Goal: Transaction & Acquisition: Book appointment/travel/reservation

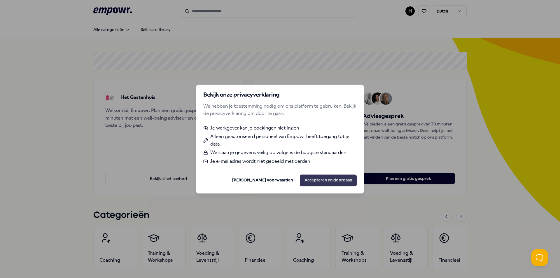
click at [321, 178] on button "Accepteren en doorgaan" at bounding box center [328, 180] width 57 height 12
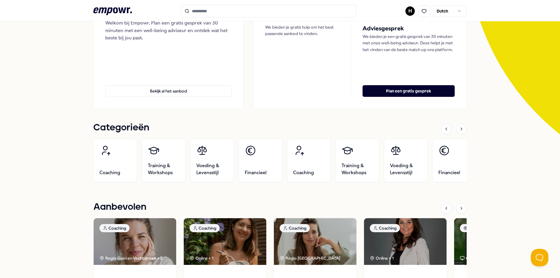
scroll to position [49, 0]
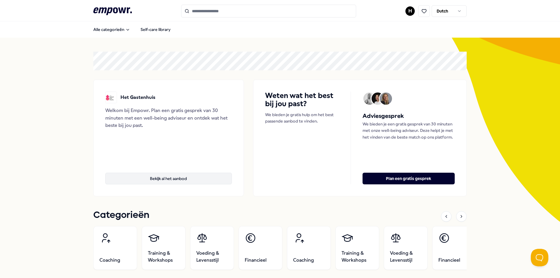
click at [171, 179] on button "Bekijk al het aanbod" at bounding box center [168, 179] width 126 height 12
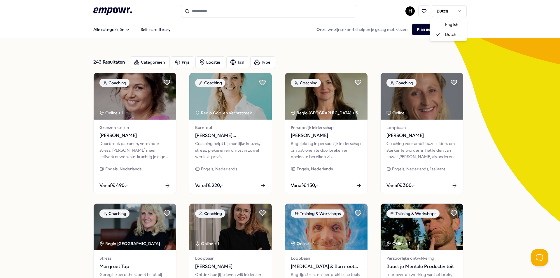
click at [458, 11] on html ".empowr-logo_svg__cls-1{fill:#03032f} H Dutch Alle categorieën Self-care librar…" at bounding box center [280, 139] width 560 height 278
click at [458, 12] on html ".empowr-logo_svg__cls-1{fill:#03032f} H Dutch Alle categorieën Self-care librar…" at bounding box center [280, 139] width 560 height 278
click at [220, 14] on input "Search for products, categories or subcategories" at bounding box center [268, 11] width 175 height 13
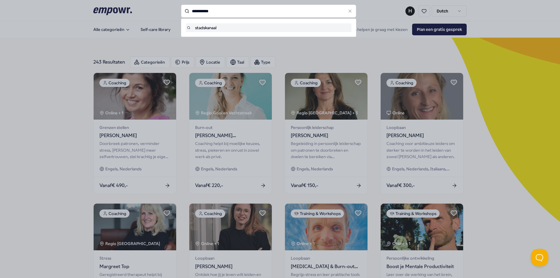
type input "**********"
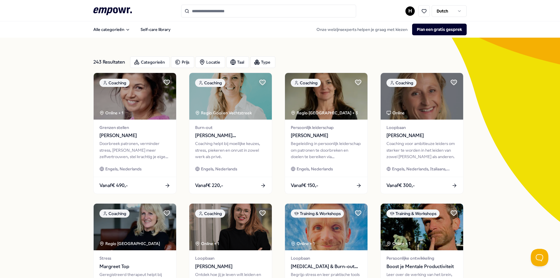
type input "**********"
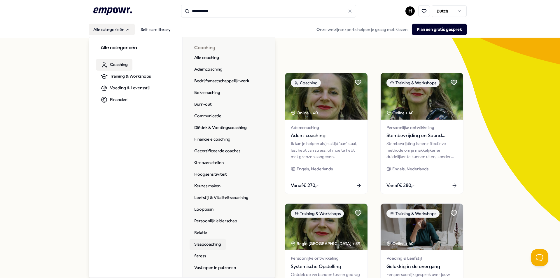
click at [209, 242] on link "Slaapcoaching" at bounding box center [207, 244] width 36 height 12
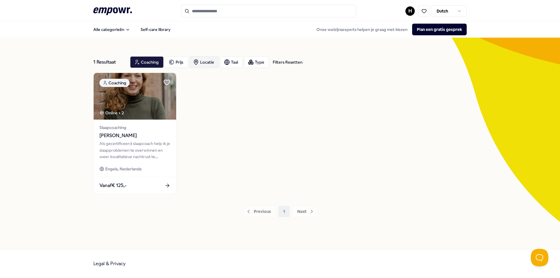
click at [200, 61] on div "Locatie" at bounding box center [204, 62] width 30 height 12
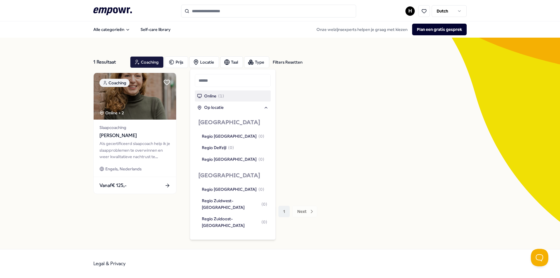
click at [219, 84] on input "text" at bounding box center [233, 80] width 76 height 13
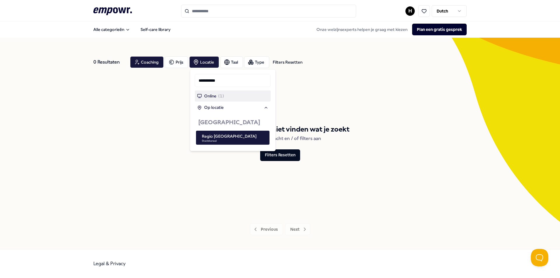
type input "**********"
click at [219, 98] on span "( 1 )" at bounding box center [221, 96] width 6 height 6
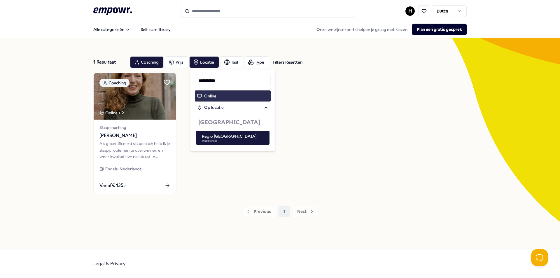
click at [240, 10] on input "Search for products, categories or subcategories" at bounding box center [268, 11] width 175 height 13
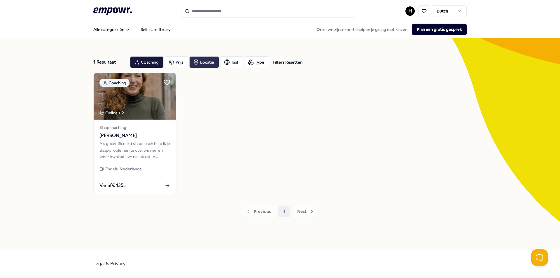
click at [212, 66] on div "Locatie" at bounding box center [204, 62] width 30 height 12
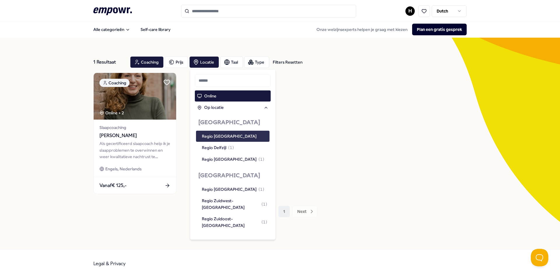
click at [240, 136] on div "Regio Oost-Groningen" at bounding box center [229, 136] width 55 height 6
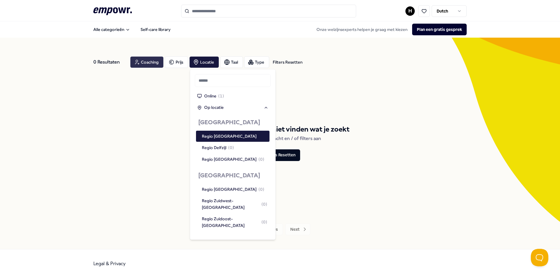
click at [146, 64] on div "Coaching" at bounding box center [147, 62] width 34 height 12
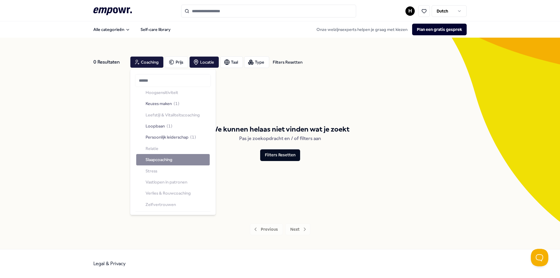
scroll to position [146, 0]
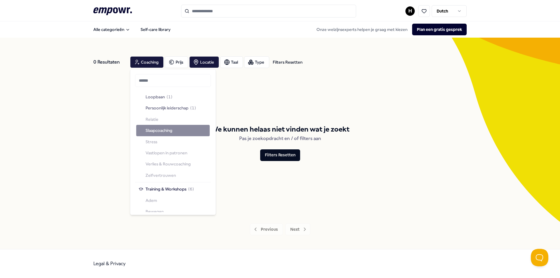
click at [153, 140] on div "Coaching ( 4 ) Ademcoaching ( 3 ) Bedrijfsmaatschappelijk werk Bokscoaching Bur…" at bounding box center [172, 63] width 73 height 235
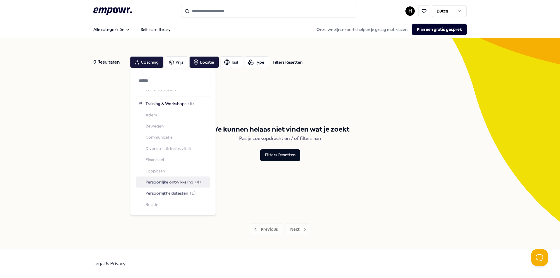
scroll to position [212, 0]
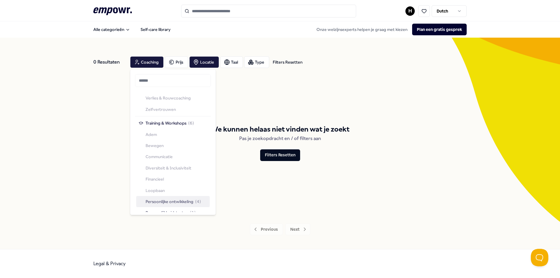
click at [144, 145] on div "Training & Workshops ( 6 ) Adem Bewegen Communicatie Diversiteit & Inclusivitei…" at bounding box center [172, 184] width 73 height 134
click at [154, 144] on div "Training & Workshops ( 6 ) Adem Bewegen Communicatie Diversiteit & Inclusivitei…" at bounding box center [172, 184] width 73 height 134
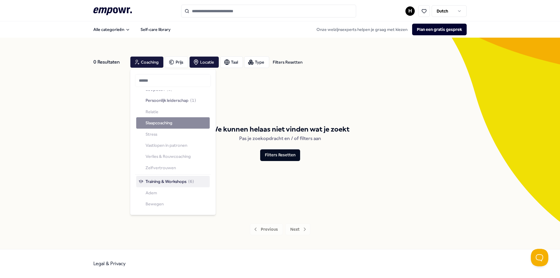
scroll to position [124, 0]
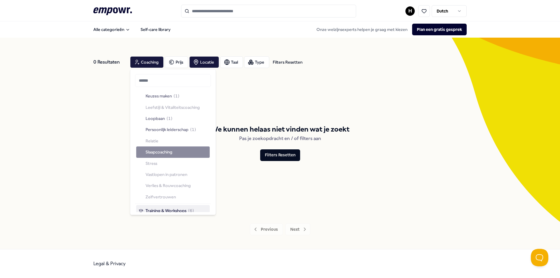
click at [150, 162] on div "Coaching ( 4 ) Ademcoaching ( 3 ) Bedrijfsmaatschappelijk werk Bokscoaching Bur…" at bounding box center [172, 84] width 73 height 235
click at [144, 149] on div "Coaching ( 4 ) Ademcoaching ( 3 ) Bedrijfsmaatschappelijk werk Bokscoaching Bur…" at bounding box center [172, 84] width 73 height 235
click at [151, 59] on div "Coaching" at bounding box center [147, 62] width 34 height 12
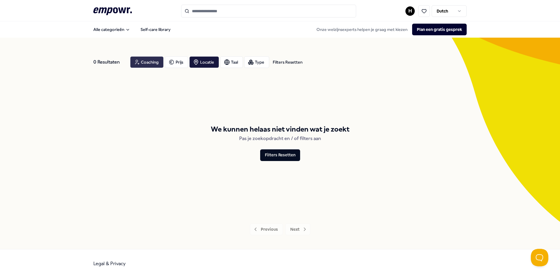
click at [156, 64] on div "Coaching" at bounding box center [147, 62] width 34 height 12
click at [161, 189] on div "Coaching ( 4 ) Ademcoaching ( 3 ) Bedrijfsmaatschappelijk werk Bokscoaching Bur…" at bounding box center [172, 189] width 73 height 235
click at [163, 64] on div "Coaching" at bounding box center [147, 62] width 34 height 12
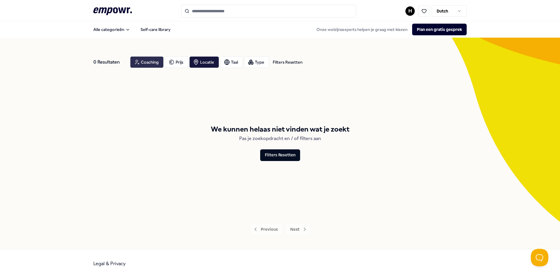
click at [156, 65] on div "Coaching" at bounding box center [147, 62] width 34 height 12
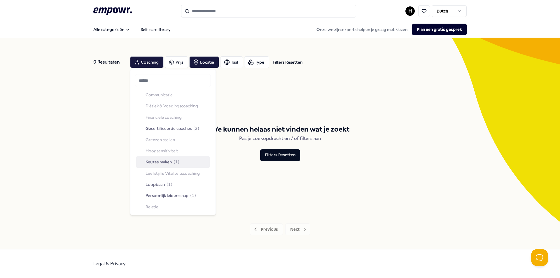
click at [169, 151] on div "Coaching ( 4 ) Ademcoaching ( 3 ) Bedrijfsmaatschappelijk werk Bokscoaching Bur…" at bounding box center [172, 150] width 73 height 235
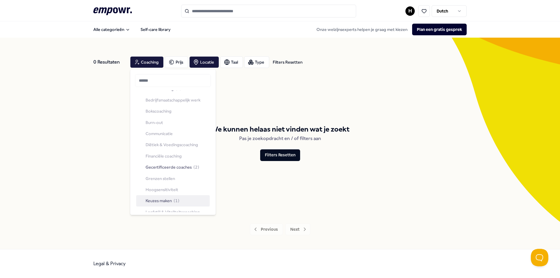
scroll to position [0, 0]
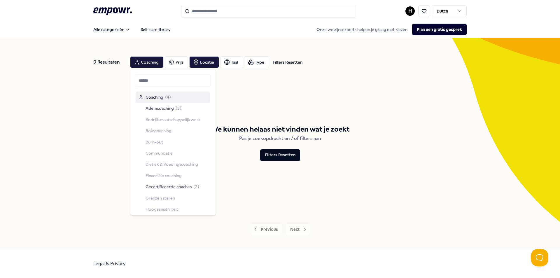
click at [158, 100] on span "Coaching" at bounding box center [154, 97] width 18 height 6
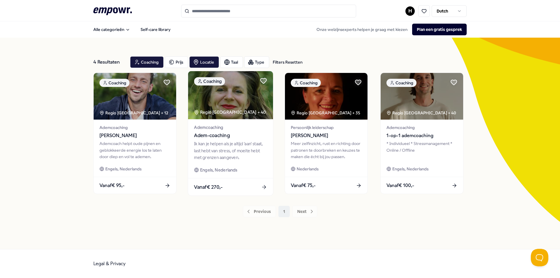
click at [236, 113] on div "Regio Oost-Groningen + 40" at bounding box center [230, 112] width 72 height 7
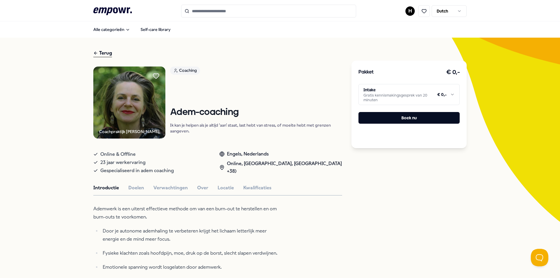
click at [95, 54] on icon at bounding box center [95, 53] width 5 height 7
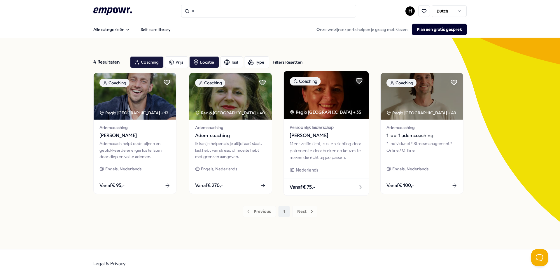
click at [317, 114] on div "Regio Oost-Groningen + 35" at bounding box center [324, 112] width 71 height 7
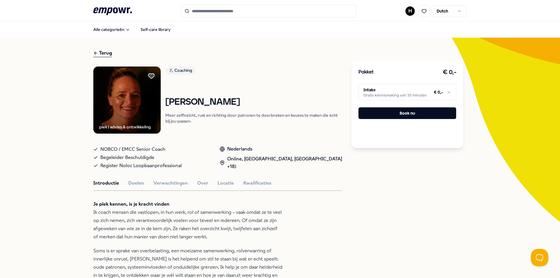
click at [97, 55] on div "Terug" at bounding box center [102, 53] width 19 height 8
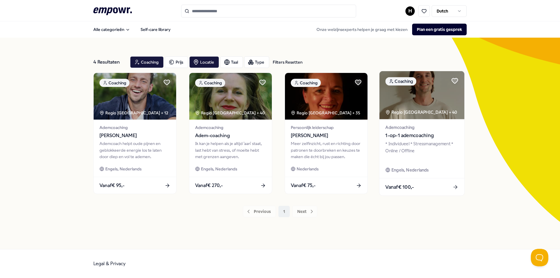
click at [422, 100] on img at bounding box center [421, 95] width 85 height 48
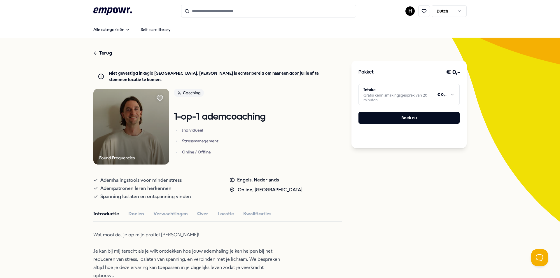
click at [107, 56] on div "Terug" at bounding box center [102, 53] width 19 height 8
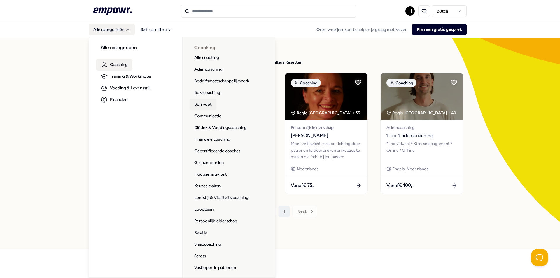
click at [201, 108] on link "Burn-out" at bounding box center [202, 105] width 27 height 12
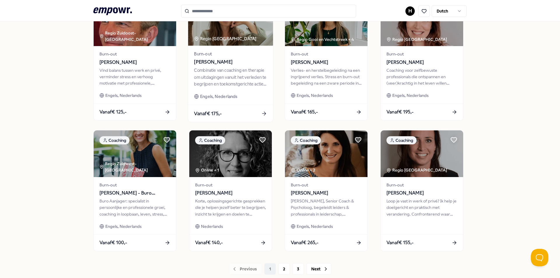
scroll to position [243, 0]
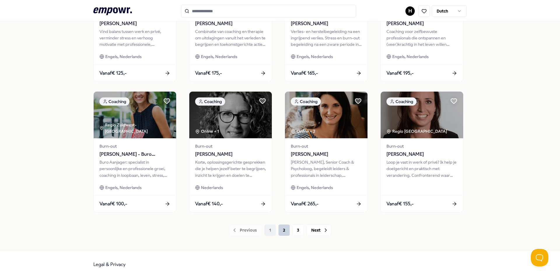
click at [280, 234] on button "2" at bounding box center [284, 230] width 12 height 12
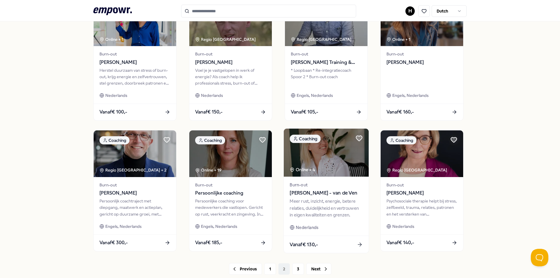
scroll to position [243, 0]
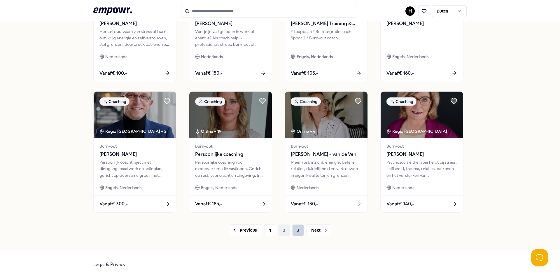
click at [299, 232] on button "3" at bounding box center [298, 230] width 12 height 12
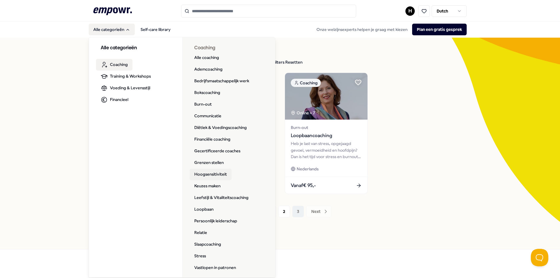
click at [219, 173] on link "Hoogsensitiviteit" at bounding box center [210, 174] width 42 height 12
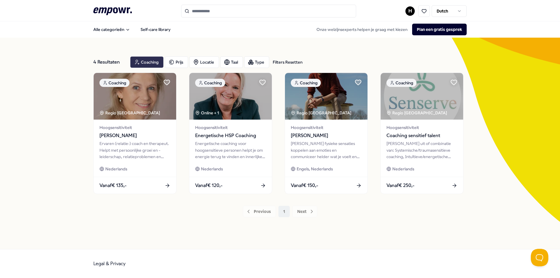
click at [152, 64] on div "Coaching" at bounding box center [147, 62] width 34 height 12
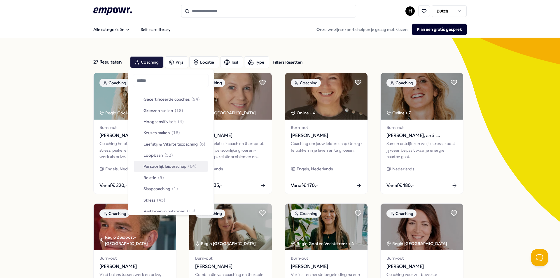
scroll to position [97, 0]
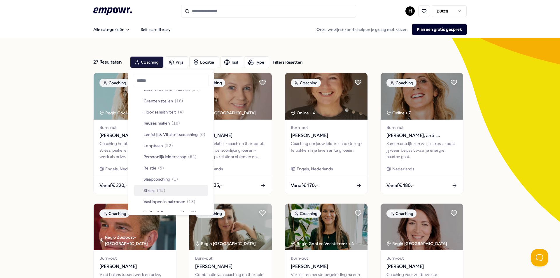
click at [143, 192] on div "Stress ( 45 )" at bounding box center [150, 190] width 29 height 6
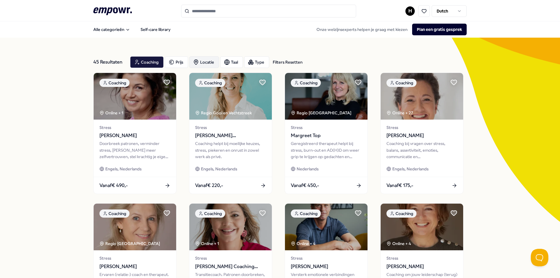
click at [198, 63] on div "Locatie" at bounding box center [204, 62] width 30 height 12
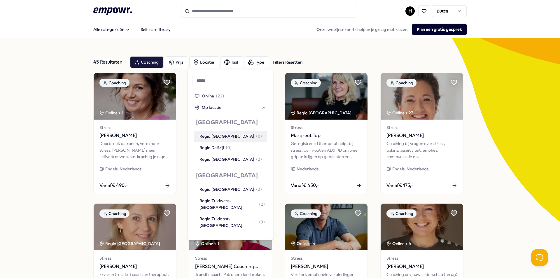
click at [214, 135] on div "Regio Oost-Groningen ( 0 )" at bounding box center [230, 136] width 62 height 6
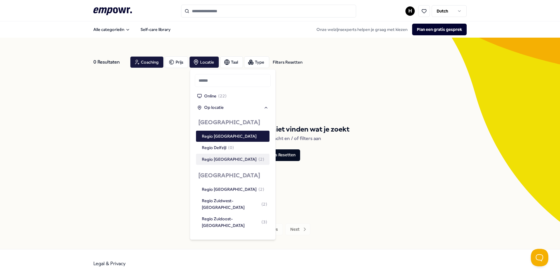
click at [359, 208] on div "We kunnen helaas niet vinden wat je zoekt Pas je zoekopdracht en / of filters a…" at bounding box center [279, 142] width 373 height 139
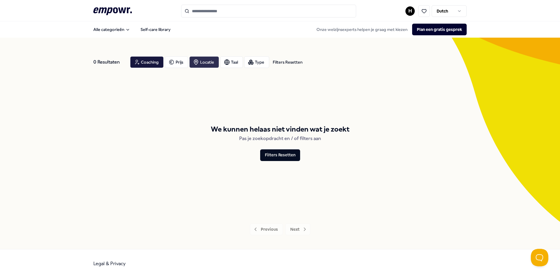
click at [211, 66] on div "Locatie" at bounding box center [204, 62] width 30 height 12
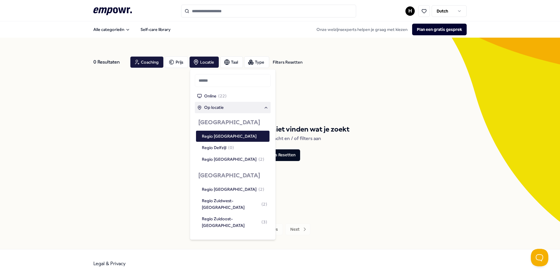
click at [218, 106] on span "Op locatie" at bounding box center [214, 107] width 20 height 6
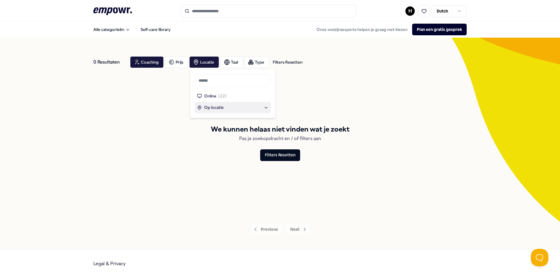
click at [217, 108] on span "Op locatie" at bounding box center [214, 107] width 20 height 6
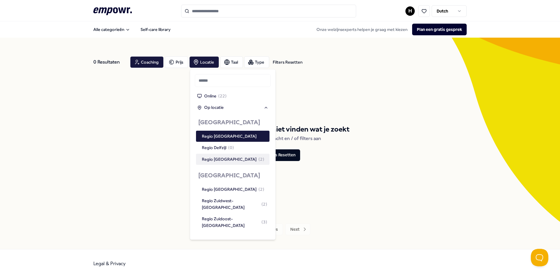
click at [226, 161] on div "Regio Groningen ( 2 )" at bounding box center [233, 159] width 62 height 6
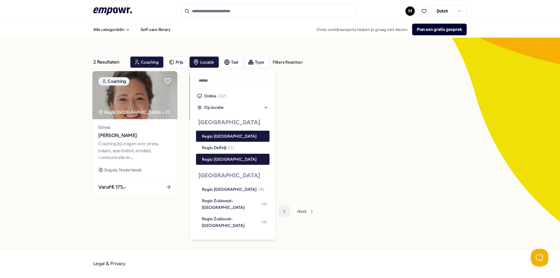
click at [118, 95] on img at bounding box center [134, 95] width 85 height 48
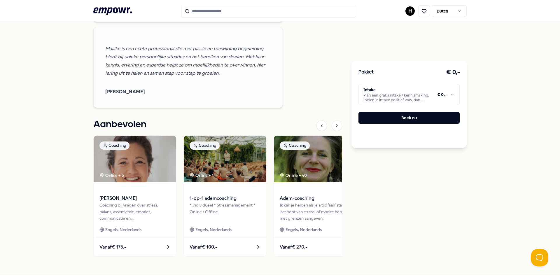
scroll to position [792, 0]
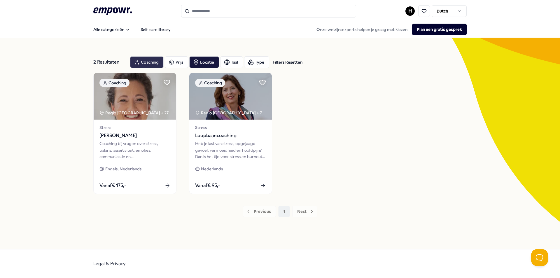
click at [135, 65] on icon "button" at bounding box center [137, 62] width 6 height 7
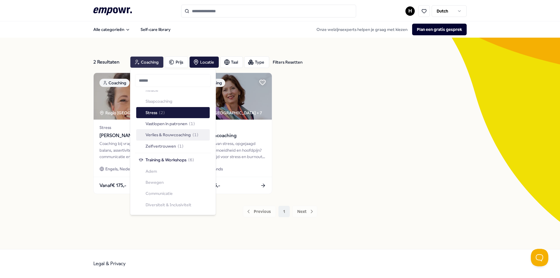
scroll to position [184, 0]
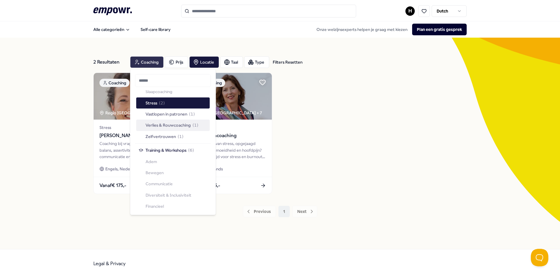
click at [154, 172] on div "Training & Workshops ( 6 ) Adem Bewegen Communicatie Diversiteit & Inclusivitei…" at bounding box center [172, 212] width 73 height 134
click at [157, 150] on span "Training & Workshops" at bounding box center [165, 150] width 41 height 6
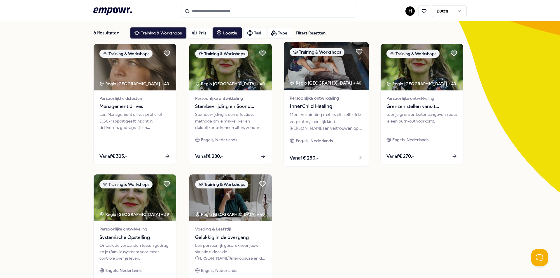
scroll to position [39, 0]
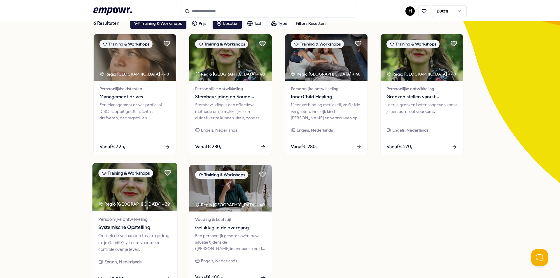
click at [122, 205] on div "Regio Groningen + 39" at bounding box center [133, 204] width 71 height 7
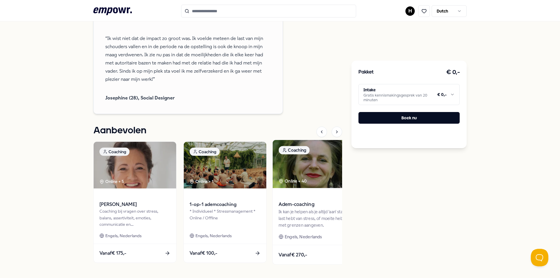
scroll to position [640, 0]
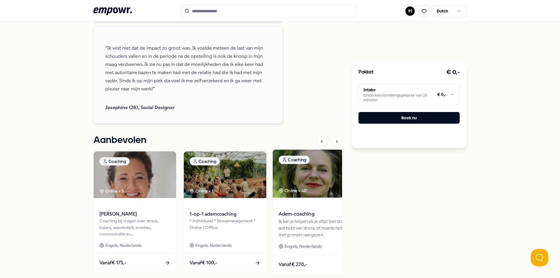
click at [313, 197] on img at bounding box center [315, 173] width 85 height 48
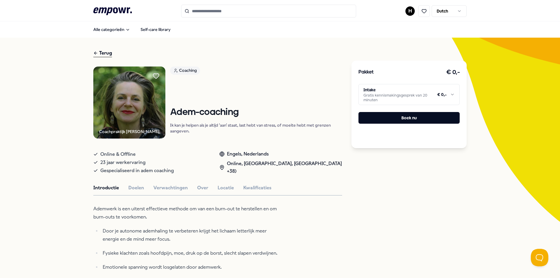
click at [109, 52] on div "Terug" at bounding box center [102, 53] width 19 height 8
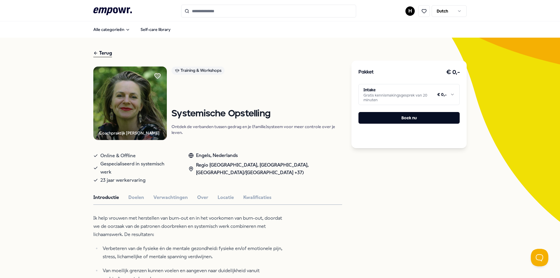
click at [104, 54] on div "Terug" at bounding box center [102, 53] width 19 height 8
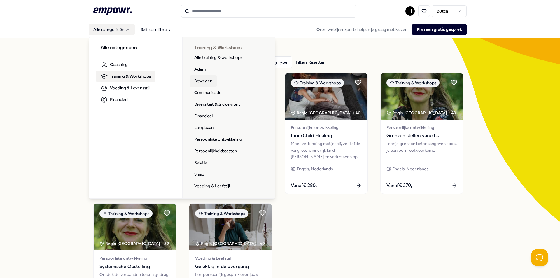
click at [205, 81] on link "Bewegen" at bounding box center [202, 81] width 27 height 12
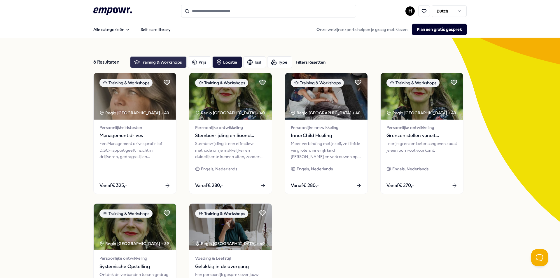
click at [164, 63] on div "Training & Workshops" at bounding box center [158, 62] width 57 height 12
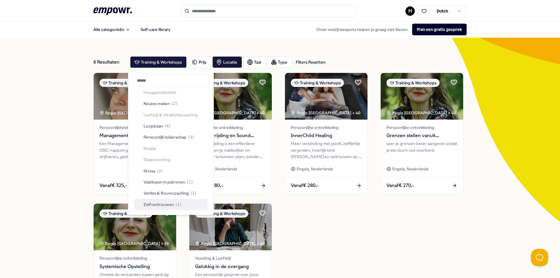
scroll to position [165, 0]
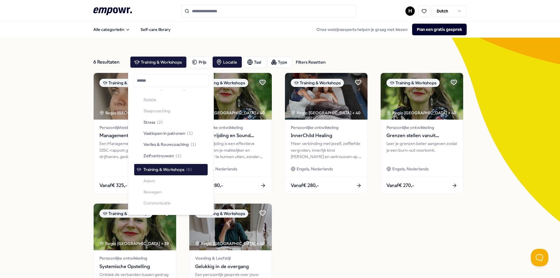
click at [154, 183] on div "Training & Workshops ( 6 ) Adem Bewegen Communicatie Diversiteit & Inclusivitei…" at bounding box center [170, 231] width 73 height 134
click at [152, 180] on div "Training & Workshops ( 6 ) Adem Bewegen Communicatie Diversiteit & Inclusivitei…" at bounding box center [170, 231] width 73 height 134
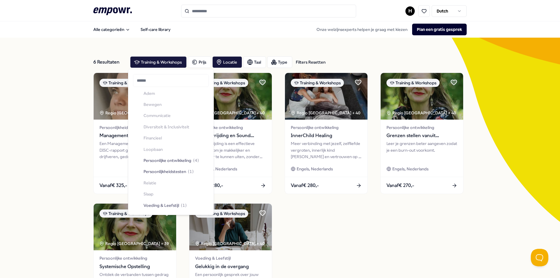
scroll to position [262, 0]
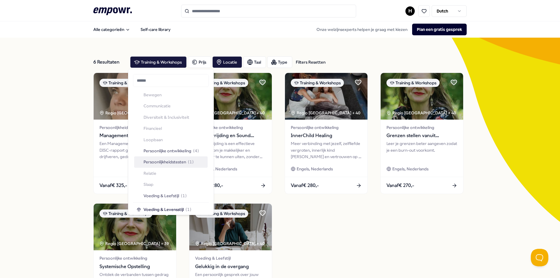
click at [176, 163] on span "Persoonlijkheidstesten" at bounding box center [164, 162] width 43 height 6
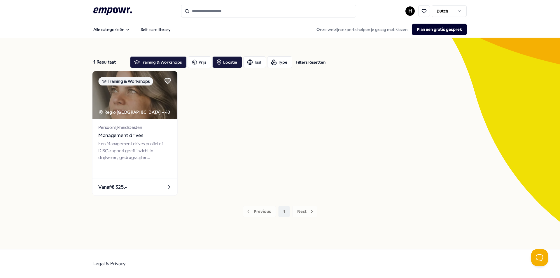
click at [126, 128] on span "Persoonlijkheidstesten" at bounding box center [134, 127] width 73 height 7
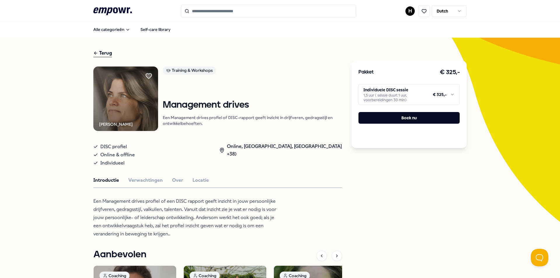
click at [93, 52] on icon at bounding box center [95, 53] width 5 height 7
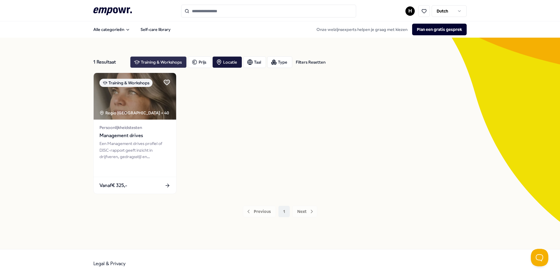
click at [148, 64] on div "Training & Workshops" at bounding box center [158, 62] width 57 height 12
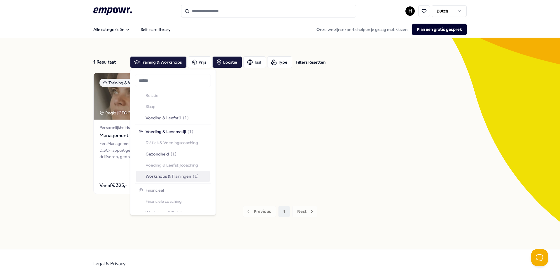
scroll to position [348, 0]
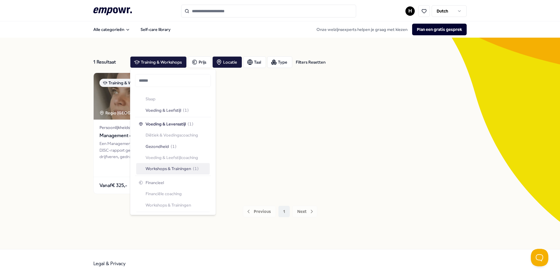
click at [171, 170] on span "Workshops & Trainingen" at bounding box center [167, 168] width 45 height 6
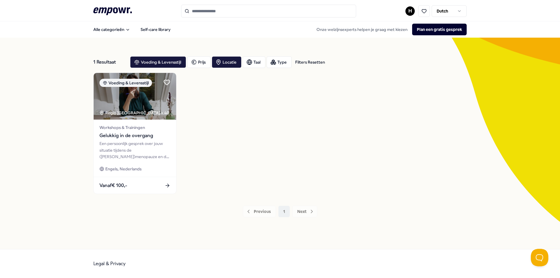
click at [202, 14] on input "Search for products, categories or subcategories" at bounding box center [268, 11] width 175 height 13
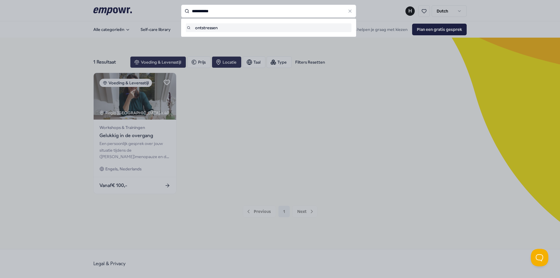
type input "**********"
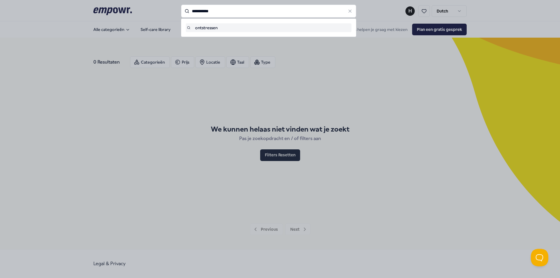
click at [222, 9] on input "**********" at bounding box center [268, 11] width 175 height 13
type input "*"
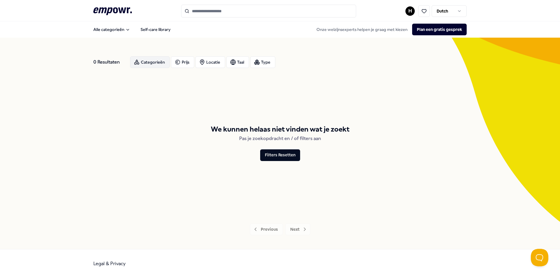
click at [155, 60] on div "Categorieën" at bounding box center [150, 62] width 40 height 12
click at [161, 131] on div "Coaching Ademcoaching Bedrijfsmaatschappelijk werk Bokscoaching Burn-out Commun…" at bounding box center [172, 209] width 73 height 235
click at [157, 128] on div "Coaching Ademcoaching Bedrijfsmaatschappelijk werk Bokscoaching Burn-out Commun…" at bounding box center [172, 209] width 73 height 235
click at [158, 130] on div "Coaching Ademcoaching Bedrijfsmaatschappelijk werk Bokscoaching Burn-out Commun…" at bounding box center [172, 209] width 73 height 235
click at [152, 61] on div "Categorieën" at bounding box center [150, 62] width 40 height 12
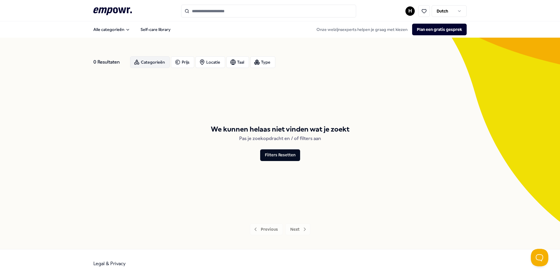
click at [154, 57] on div "Categorieën" at bounding box center [150, 62] width 40 height 12
click at [168, 167] on div "Coaching Ademcoaching Bedrijfsmaatschappelijk werk Bokscoaching Burn-out Commun…" at bounding box center [172, 179] width 73 height 235
click at [178, 62] on icon "button" at bounding box center [178, 62] width 6 height 7
click at [210, 66] on div "Locatie" at bounding box center [210, 62] width 30 height 12
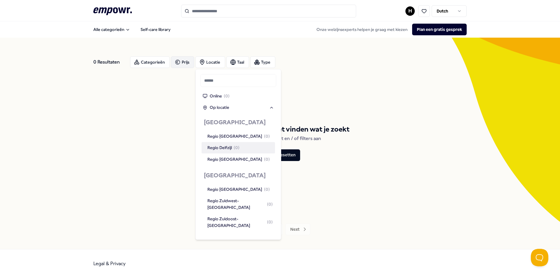
click at [226, 149] on div "Regio Delfzijl ( 0 )" at bounding box center [223, 147] width 32 height 6
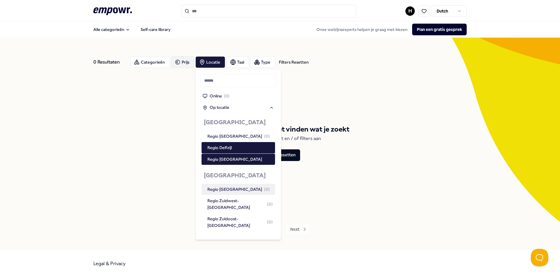
click at [336, 173] on div "We kunnen helaas niet vinden wat je zoekt Pas je zoekopdracht en / of filters a…" at bounding box center [279, 142] width 373 height 139
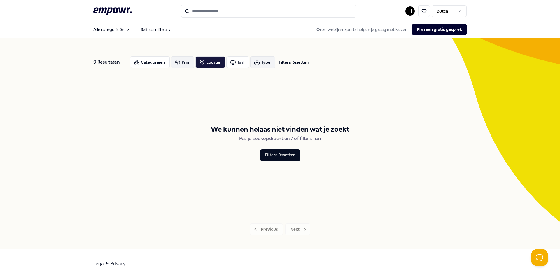
click at [265, 61] on div "Type" at bounding box center [262, 62] width 25 height 12
click at [275, 81] on span "Individuele sessies" at bounding box center [278, 80] width 34 height 6
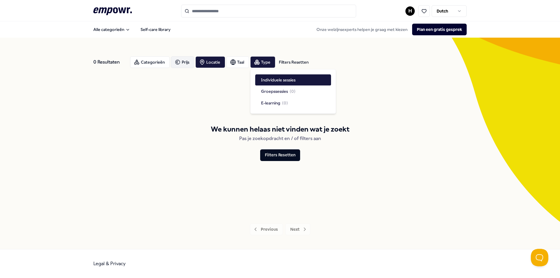
click at [182, 117] on div "We kunnen helaas niet vinden wat je zoekt Pas je zoekopdracht en / of filters a…" at bounding box center [279, 142] width 373 height 139
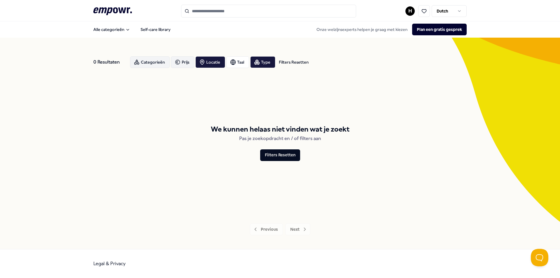
click at [138, 64] on circle "button" at bounding box center [138, 64] width 2 height 2
click at [157, 130] on div "Coaching Ademcoaching Bedrijfsmaatschappelijk werk Bokscoaching Burn-out Commun…" at bounding box center [172, 209] width 73 height 235
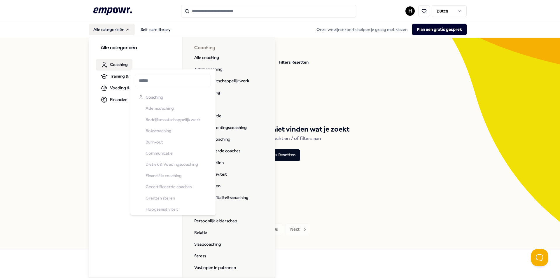
click at [112, 66] on span "Coaching" at bounding box center [119, 64] width 18 height 6
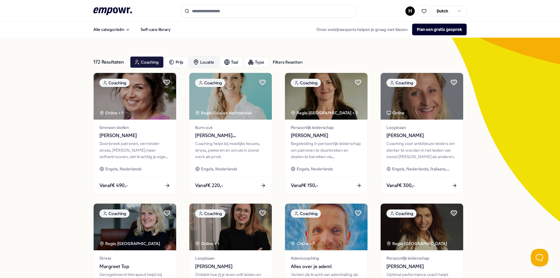
click at [201, 66] on div "Locatie" at bounding box center [204, 62] width 30 height 12
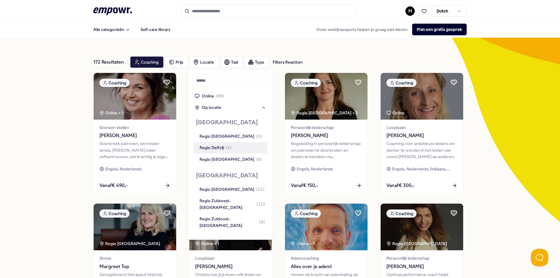
click at [222, 147] on div "Regio Delfzijl ( 2 )" at bounding box center [215, 147] width 32 height 6
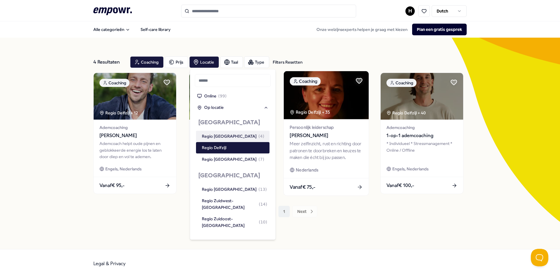
click at [321, 107] on img at bounding box center [326, 95] width 85 height 48
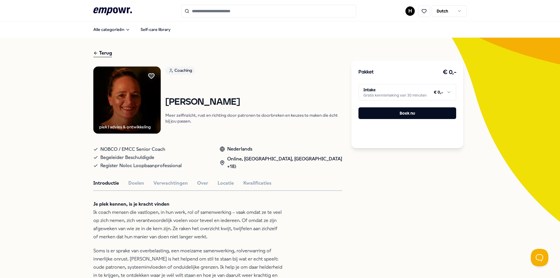
scroll to position [20, 0]
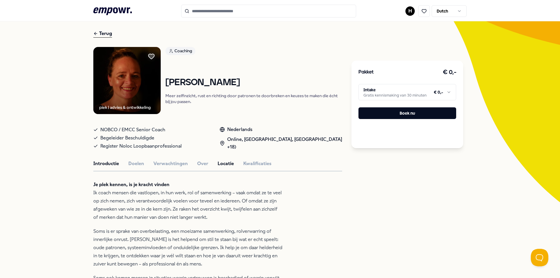
click at [219, 163] on button "Locatie" at bounding box center [225, 164] width 16 height 8
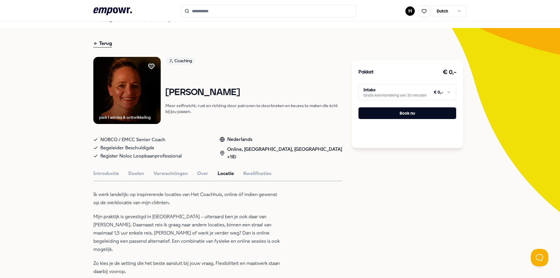
scroll to position [0, 0]
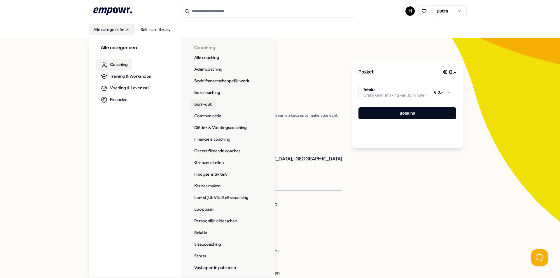
click at [200, 105] on link "Burn-out" at bounding box center [202, 105] width 27 height 12
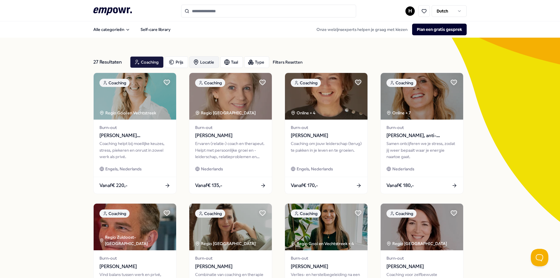
click at [204, 64] on div "Locatie" at bounding box center [204, 62] width 30 height 12
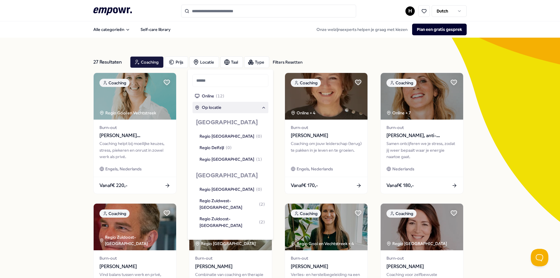
click at [212, 108] on span "Op locatie" at bounding box center [212, 107] width 20 height 6
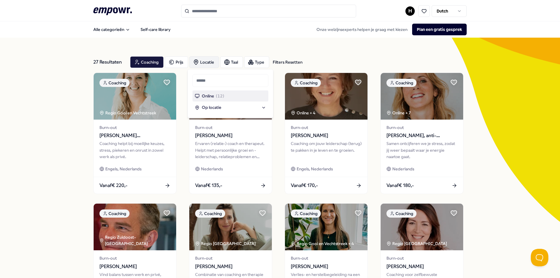
click at [206, 60] on div "Locatie" at bounding box center [204, 62] width 30 height 12
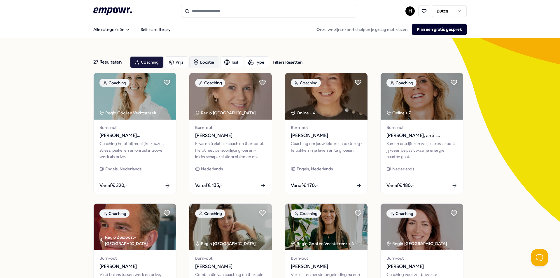
click at [201, 61] on div "Locatie" at bounding box center [204, 62] width 30 height 12
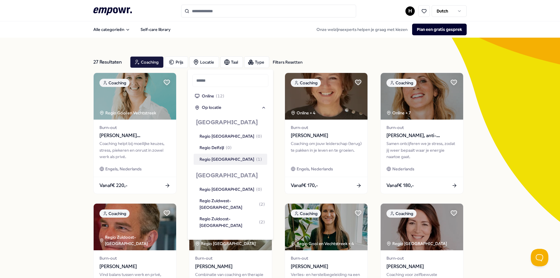
click at [219, 162] on div "Regio Groningen ( 1 )" at bounding box center [230, 159] width 73 height 11
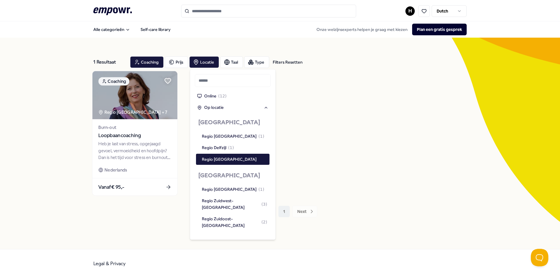
click at [159, 110] on img at bounding box center [134, 95] width 85 height 48
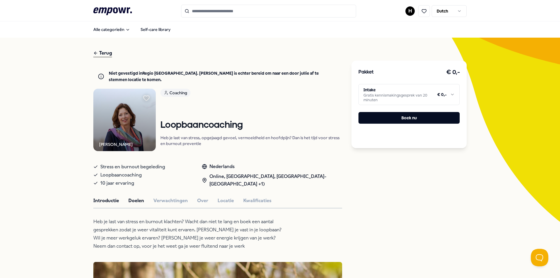
click at [139, 197] on button "Doelen" at bounding box center [136, 201] width 16 height 8
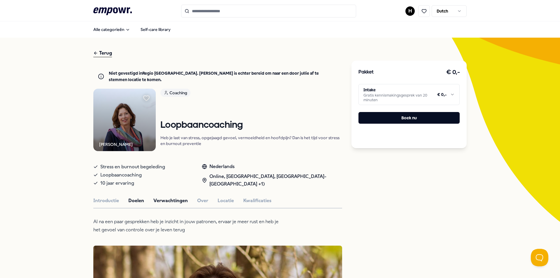
click at [175, 197] on button "Verwachtingen" at bounding box center [170, 201] width 34 height 8
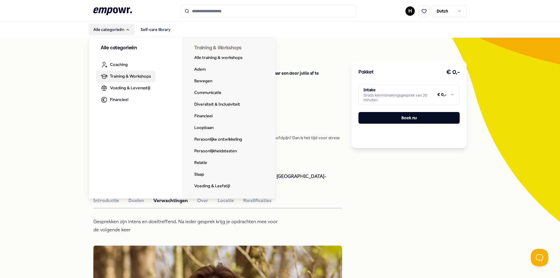
click at [116, 80] on link "Training & Workshops" at bounding box center [125, 77] width 59 height 12
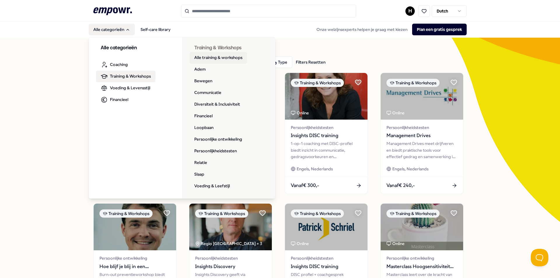
click at [211, 57] on link "Alle training & workshops" at bounding box center [217, 58] width 57 height 12
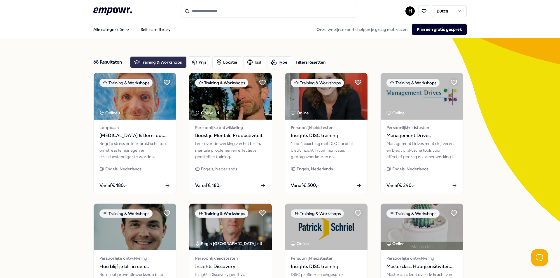
click at [165, 64] on div "Training & Workshops" at bounding box center [158, 62] width 57 height 12
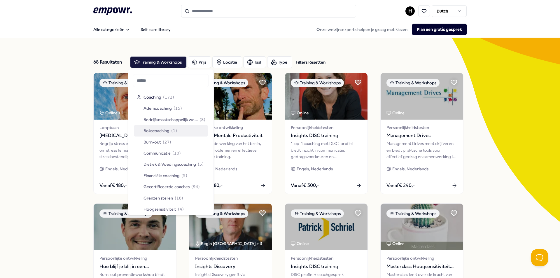
click at [164, 133] on span "Bokscoaching" at bounding box center [156, 130] width 26 height 6
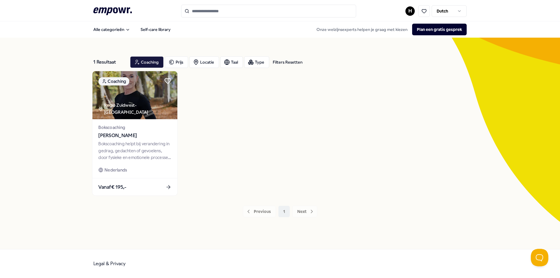
click at [122, 113] on div "Regio Zuidwest-Friesland" at bounding box center [137, 108] width 79 height 13
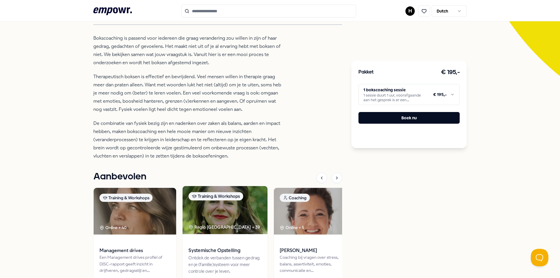
scroll to position [155, 0]
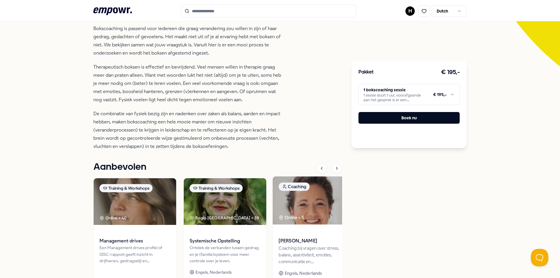
click at [310, 203] on img at bounding box center [315, 200] width 85 height 48
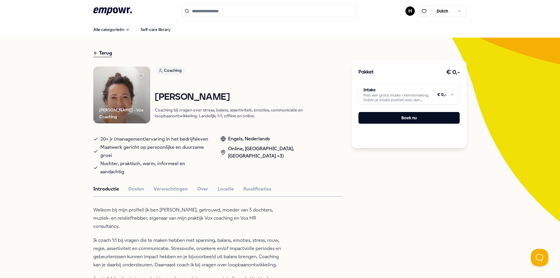
click at [107, 53] on div "Terug" at bounding box center [102, 53] width 19 height 8
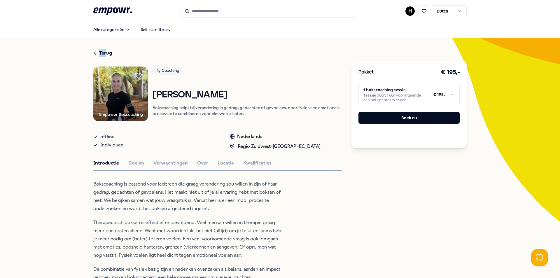
drag, startPoint x: 105, startPoint y: 50, endPoint x: 105, endPoint y: 56, distance: 6.1
click at [105, 56] on div "Terug" at bounding box center [102, 53] width 19 height 8
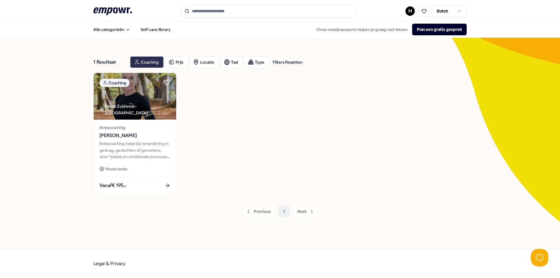
click at [140, 66] on div "Coaching" at bounding box center [147, 62] width 34 height 12
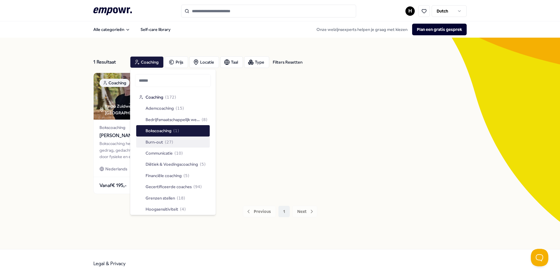
click at [154, 142] on span "Burn-out" at bounding box center [153, 142] width 17 height 6
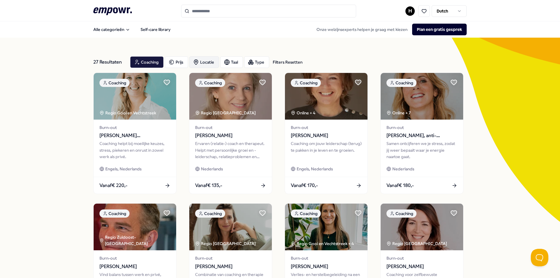
click at [200, 61] on div "Locatie" at bounding box center [204, 62] width 30 height 12
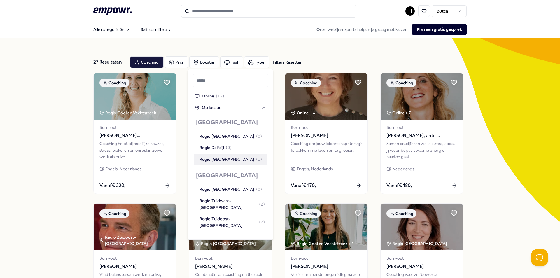
click at [215, 161] on div "Regio Groningen ( 1 )" at bounding box center [230, 159] width 62 height 6
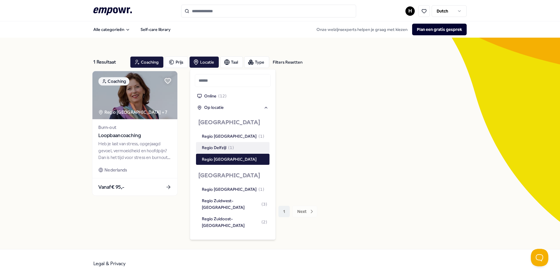
click at [124, 138] on span "Loopbaancoaching" at bounding box center [134, 136] width 73 height 8
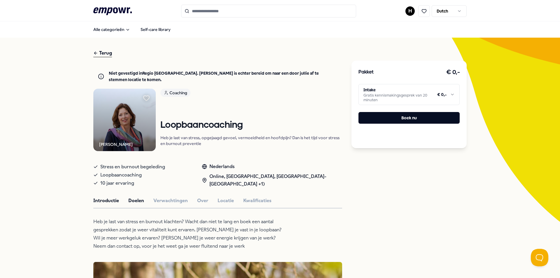
click at [128, 197] on button "Doelen" at bounding box center [136, 201] width 16 height 8
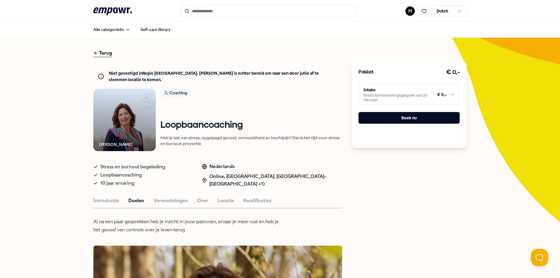
click at [104, 55] on div "Terug" at bounding box center [102, 53] width 19 height 8
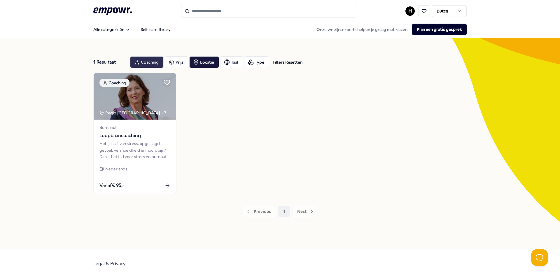
click at [152, 64] on div "Coaching" at bounding box center [147, 62] width 34 height 12
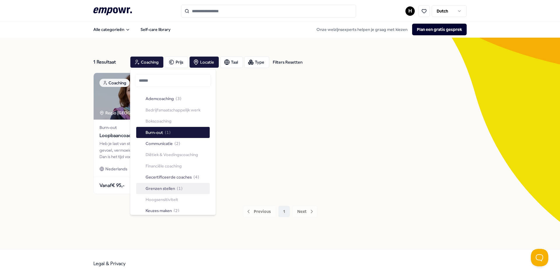
scroll to position [29, 0]
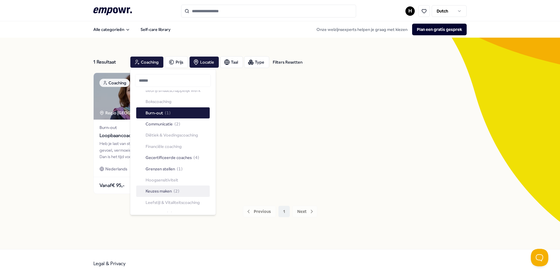
click at [157, 194] on div "Keuzes maken ( 2 )" at bounding box center [172, 190] width 73 height 11
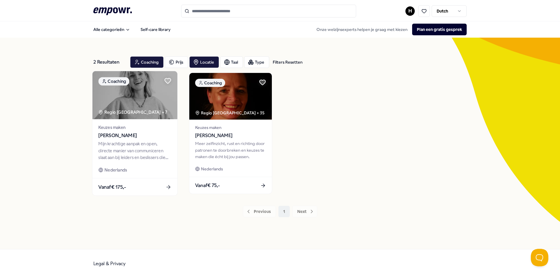
click at [154, 113] on img at bounding box center [134, 95] width 85 height 48
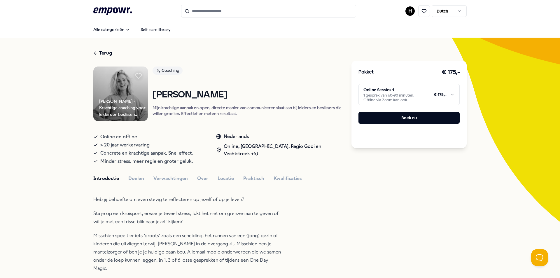
click at [103, 53] on div "Terug" at bounding box center [102, 53] width 19 height 8
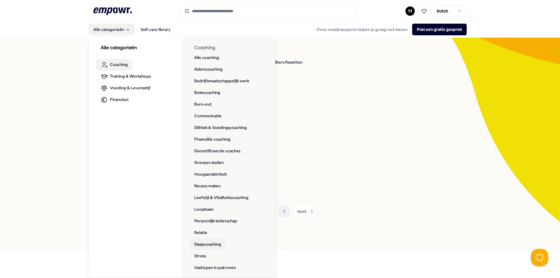
click at [203, 242] on link "Slaapcoaching" at bounding box center [207, 244] width 36 height 12
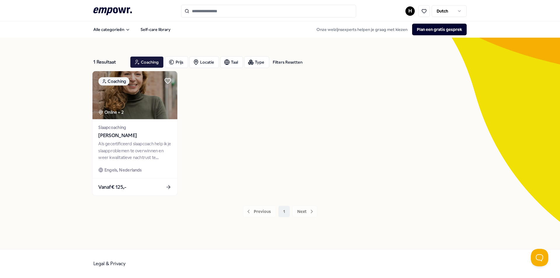
click at [138, 120] on div "Slaapcoaching Sigrid Ruigrok Als gecertificeerd slaapcoach help ik je slaapprob…" at bounding box center [134, 148] width 85 height 59
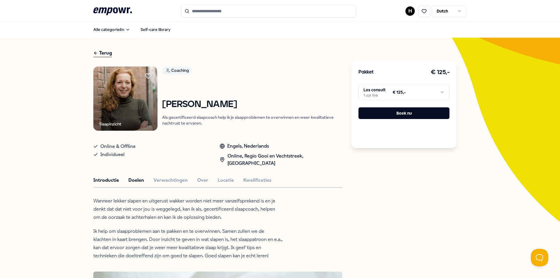
click at [138, 180] on button "Doelen" at bounding box center [136, 180] width 16 height 8
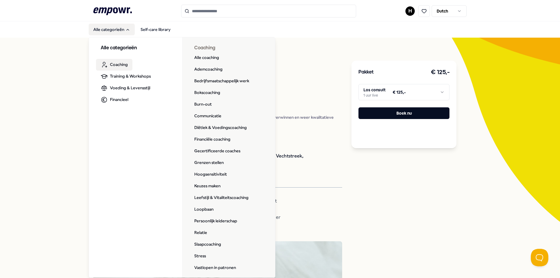
scroll to position [26, 0]
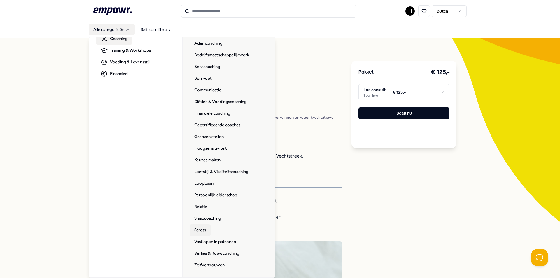
click at [194, 229] on link "Stress" at bounding box center [199, 230] width 21 height 12
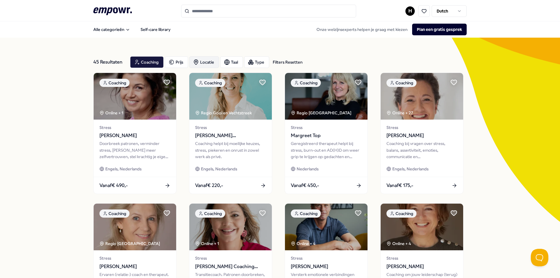
click at [207, 62] on div "Locatie" at bounding box center [204, 62] width 30 height 12
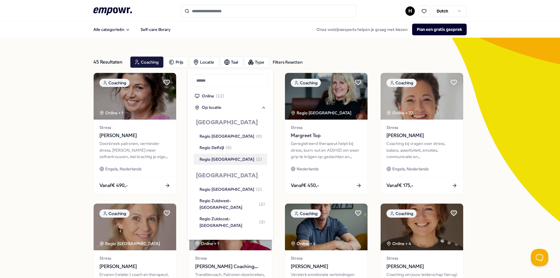
click at [229, 162] on div "Regio Groningen ( 2 )" at bounding box center [230, 159] width 62 height 6
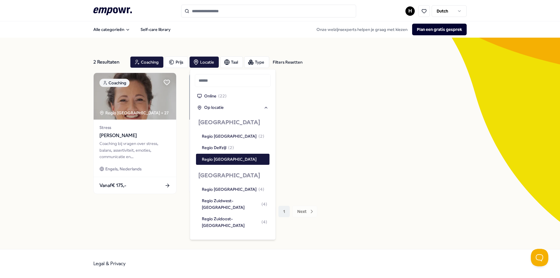
click at [328, 131] on div "Coaching Regio Groningen + 27 Stress Maaike Vorster Coaching bij vragen over st…" at bounding box center [279, 133] width 373 height 121
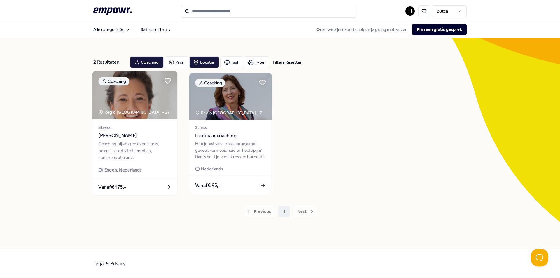
click at [128, 115] on div "Regio Groningen + 27" at bounding box center [133, 112] width 71 height 7
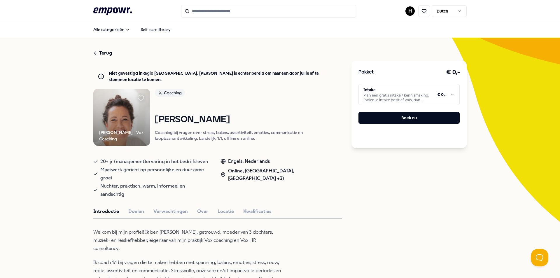
click at [98, 53] on div "Terug" at bounding box center [102, 53] width 19 height 8
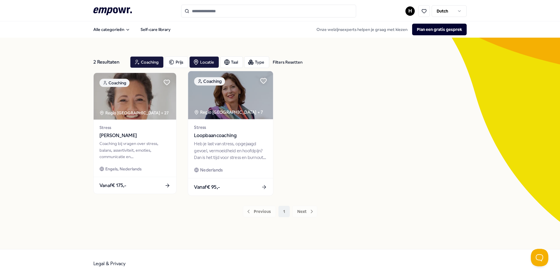
click at [215, 104] on img at bounding box center [230, 95] width 85 height 48
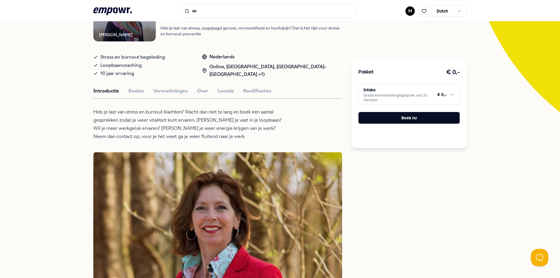
scroll to position [100, 0]
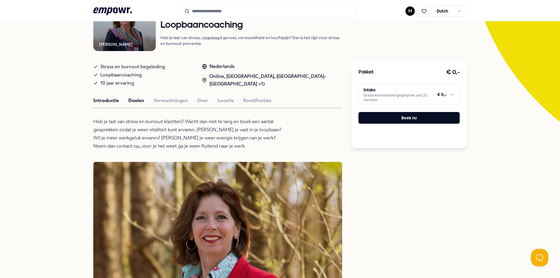
click at [128, 97] on button "Doelen" at bounding box center [136, 101] width 16 height 8
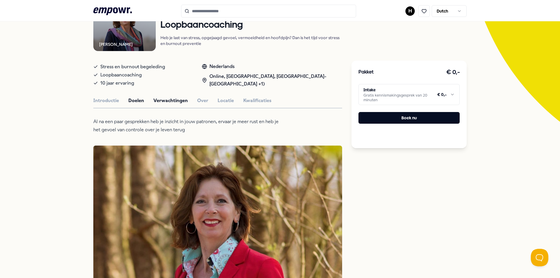
click at [167, 97] on button "Verwachtingen" at bounding box center [170, 101] width 34 height 8
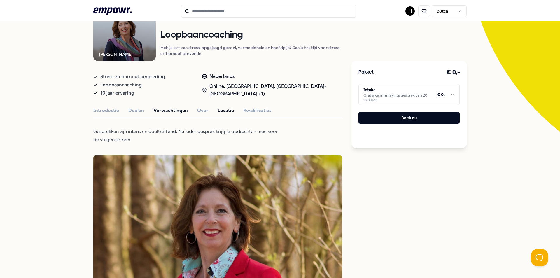
click at [217, 107] on button "Locatie" at bounding box center [225, 111] width 16 height 8
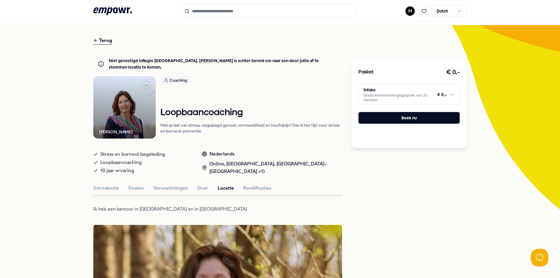
scroll to position [0, 0]
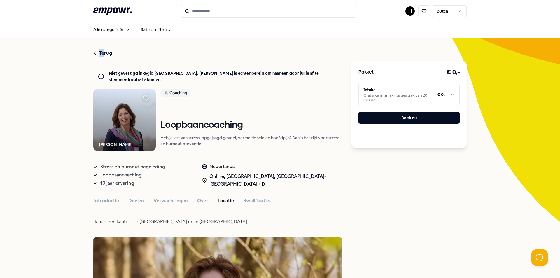
click at [101, 56] on div "Terug" at bounding box center [102, 53] width 19 height 8
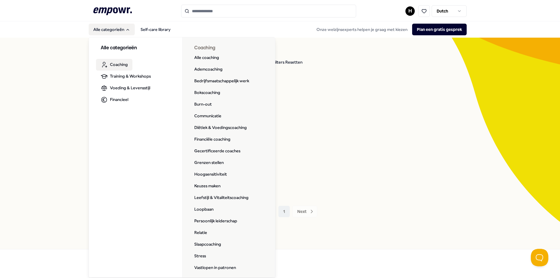
scroll to position [26, 0]
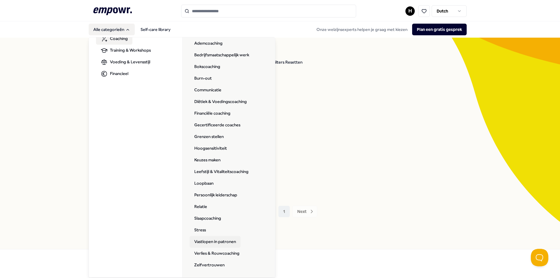
click at [224, 243] on link "Vastlopen in patronen" at bounding box center [214, 242] width 51 height 12
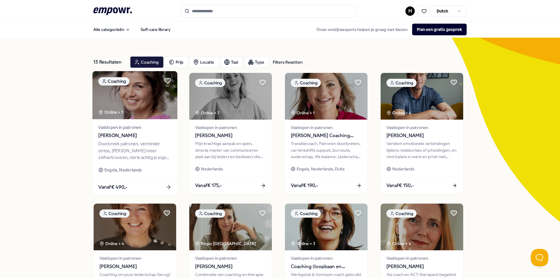
click at [109, 139] on span "Astrid van Spronsen" at bounding box center [134, 136] width 73 height 8
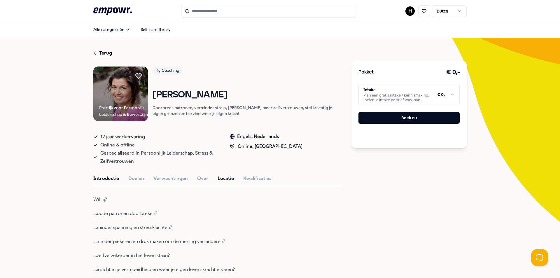
click at [217, 182] on button "Locatie" at bounding box center [225, 179] width 16 height 8
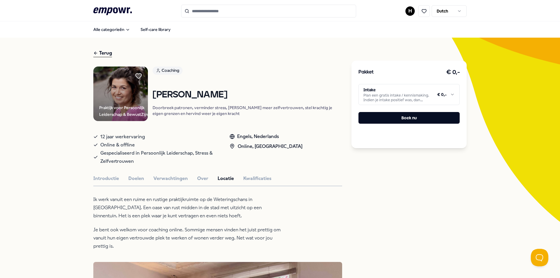
click at [102, 56] on div "Terug" at bounding box center [102, 53] width 19 height 8
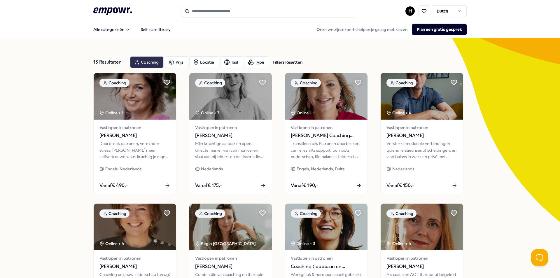
click at [145, 65] on div "Coaching" at bounding box center [147, 62] width 34 height 12
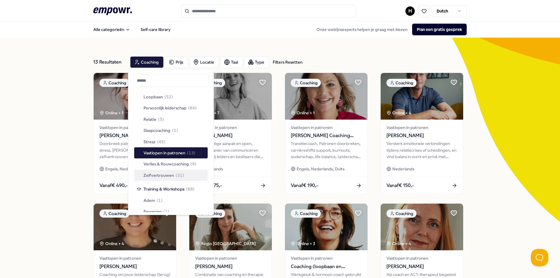
scroll to position [184, 0]
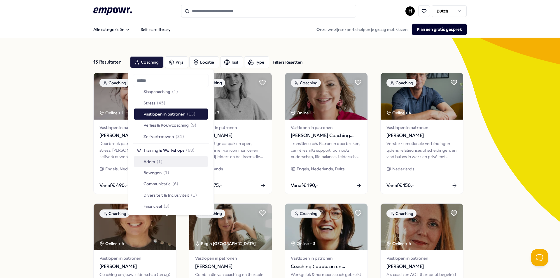
click at [168, 160] on div "Adem ( 1 )" at bounding box center [170, 161] width 73 height 11
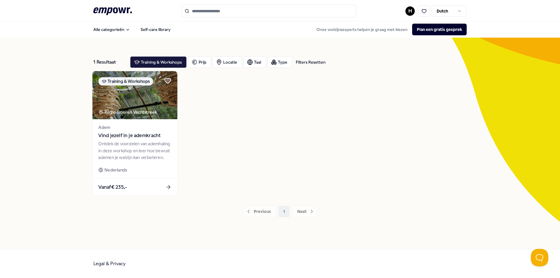
click at [147, 102] on img at bounding box center [134, 95] width 85 height 48
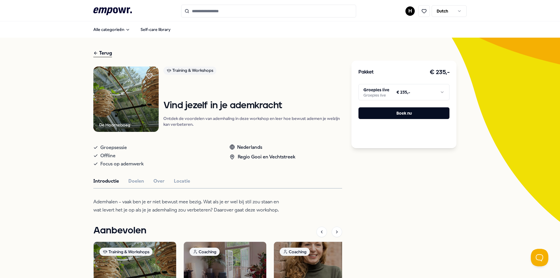
click at [106, 54] on div "Terug" at bounding box center [102, 53] width 19 height 8
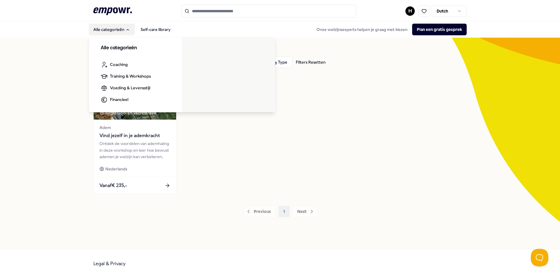
click at [109, 30] on button "Alle categorieën" at bounding box center [112, 30] width 46 height 12
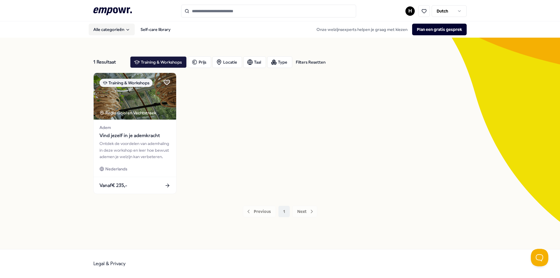
click at [110, 30] on button "Alle categorieën" at bounding box center [112, 30] width 46 height 12
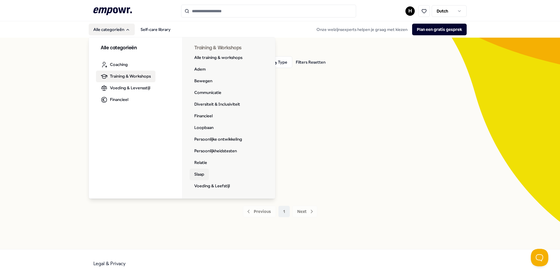
click at [198, 177] on link "Slaap" at bounding box center [198, 174] width 19 height 12
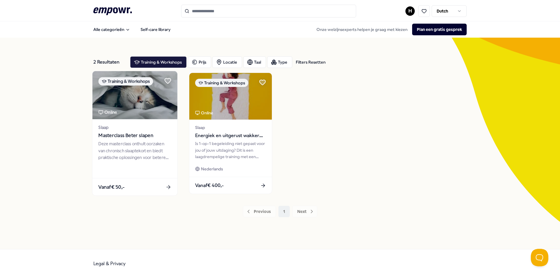
click at [127, 106] on img at bounding box center [134, 95] width 85 height 48
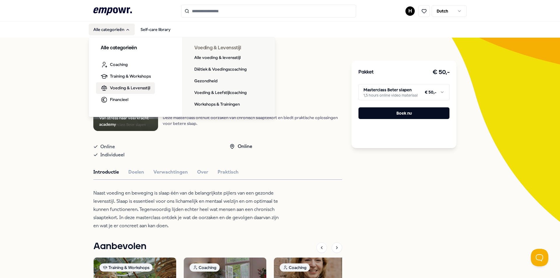
click at [110, 88] on span "Voeding & Levensstijl" at bounding box center [130, 88] width 40 height 6
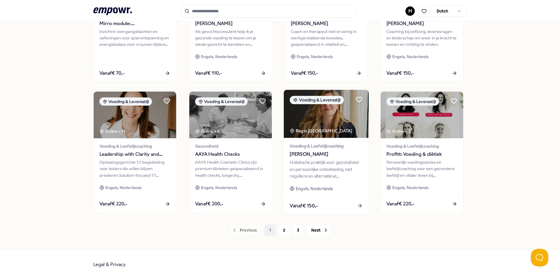
scroll to position [244, 0]
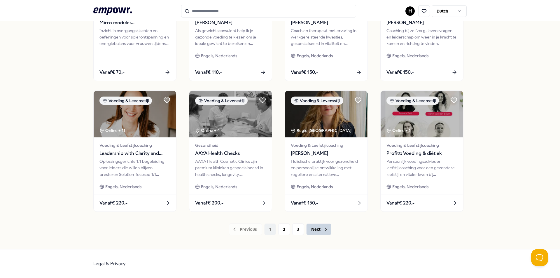
click at [319, 233] on button "Next" at bounding box center [318, 229] width 25 height 12
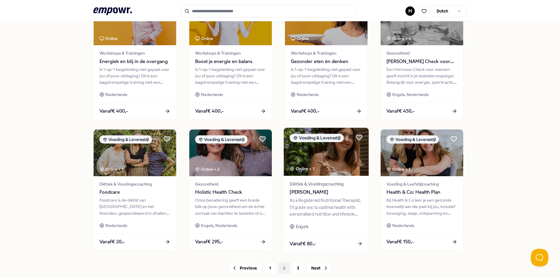
scroll to position [244, 0]
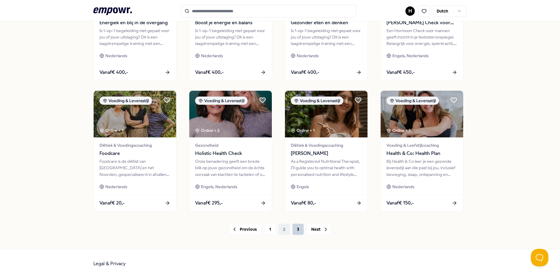
click at [298, 233] on button "3" at bounding box center [298, 229] width 12 height 12
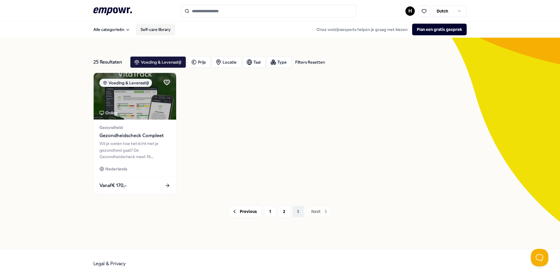
click at [151, 29] on link "Self-care library" at bounding box center [155, 30] width 39 height 12
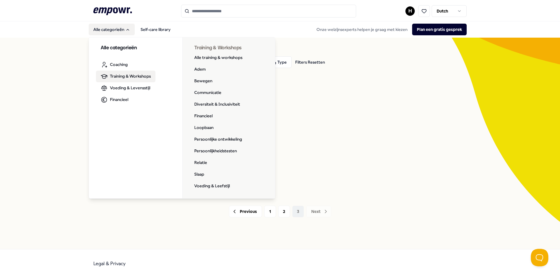
click at [143, 75] on span "Training & Workshops" at bounding box center [130, 76] width 41 height 6
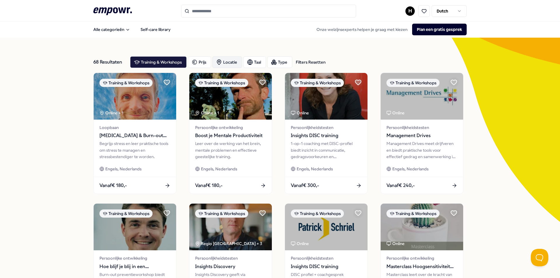
click at [229, 60] on div "Locatie" at bounding box center [227, 62] width 30 height 12
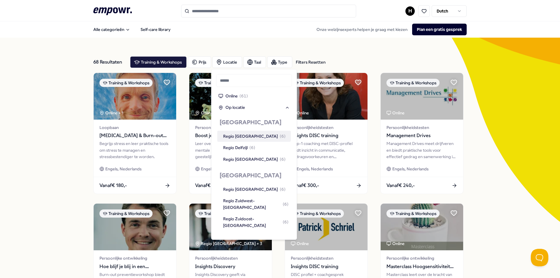
click at [243, 139] on div "Regio Oost-Groningen ( 6 )" at bounding box center [254, 136] width 62 height 6
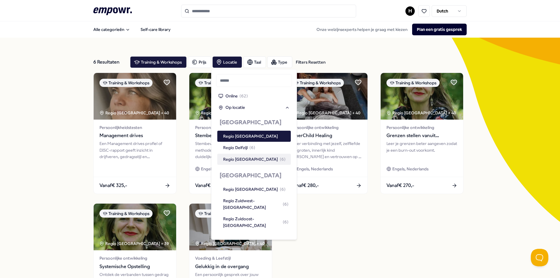
click at [410, 265] on div "Training & Workshops Regio Oost-Groningen + 40 Persoonlijkheidstesten Managemen…" at bounding box center [279, 199] width 373 height 252
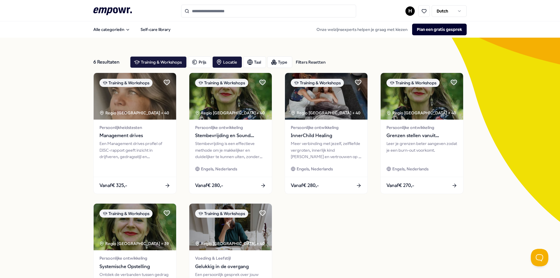
scroll to position [29, 0]
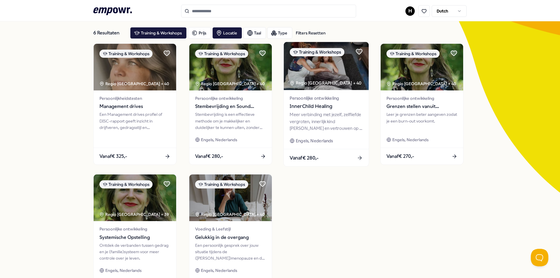
click at [312, 108] on span "InnerChild Healing" at bounding box center [325, 107] width 73 height 8
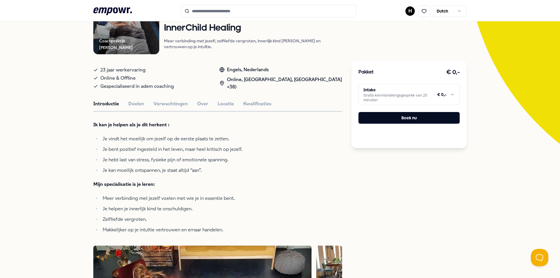
scroll to position [10, 0]
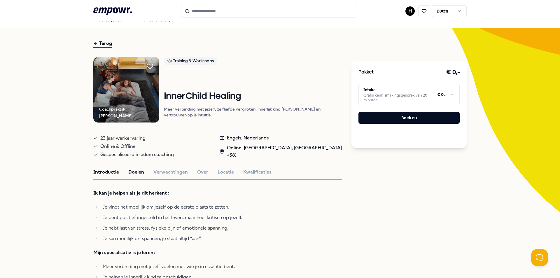
click at [138, 176] on button "Doelen" at bounding box center [136, 172] width 16 height 8
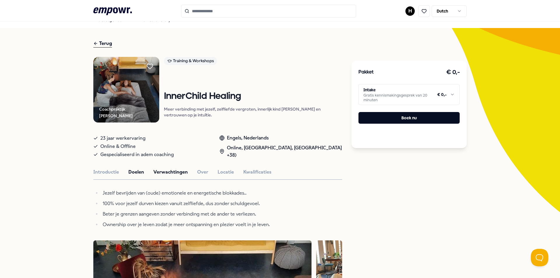
click at [161, 176] on button "Verwachtingen" at bounding box center [170, 172] width 34 height 8
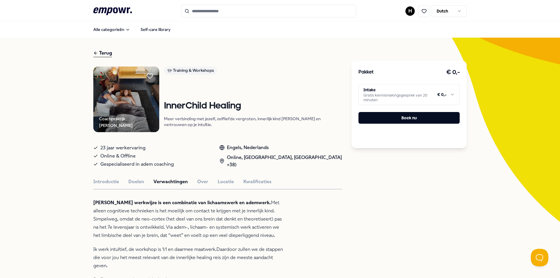
scroll to position [29, 0]
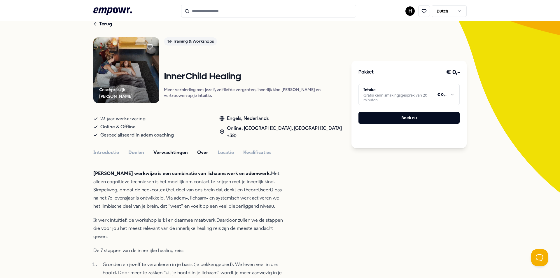
click at [200, 156] on button "Over" at bounding box center [202, 153] width 11 height 8
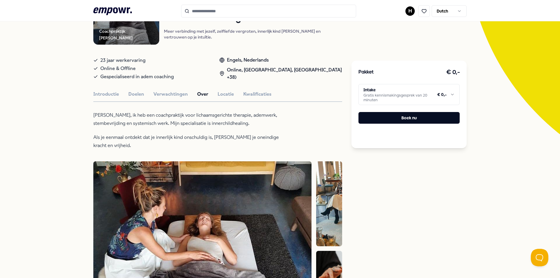
scroll to position [78, 0]
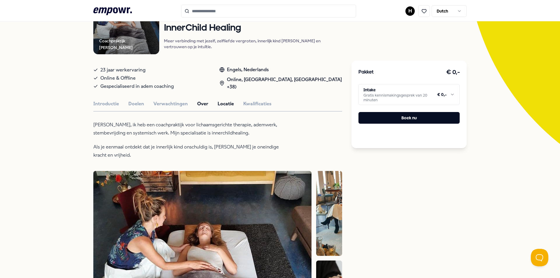
click at [224, 108] on button "Locatie" at bounding box center [225, 104] width 16 height 8
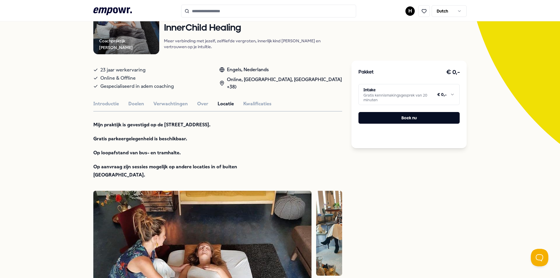
scroll to position [49, 0]
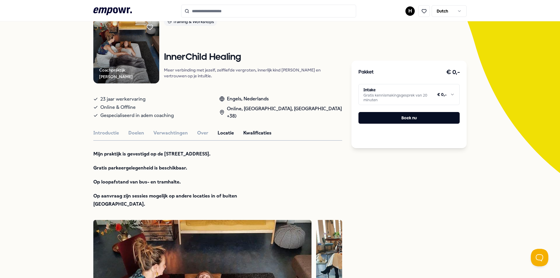
click at [249, 137] on button "Kwalificaties" at bounding box center [257, 133] width 28 height 8
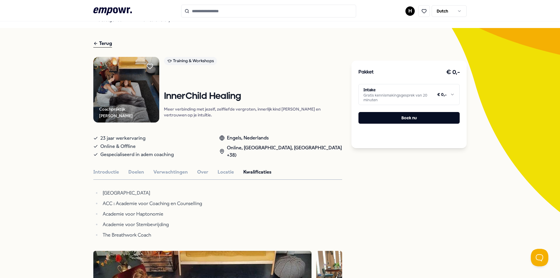
scroll to position [0, 0]
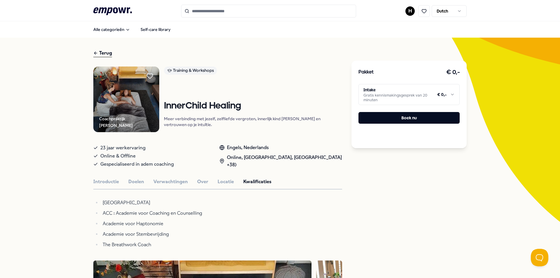
click at [98, 51] on div "Terug" at bounding box center [102, 53] width 19 height 8
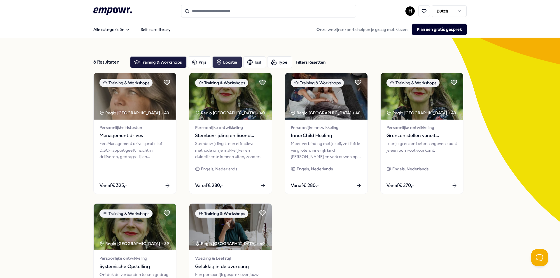
click at [236, 62] on div "Locatie" at bounding box center [227, 62] width 30 height 12
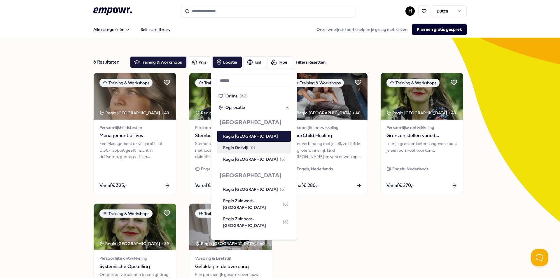
click at [247, 149] on div "Regio Delfzijl ( 6 )" at bounding box center [239, 147] width 32 height 6
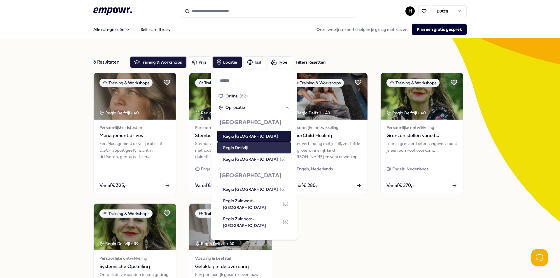
click at [243, 149] on div "Regio Delfzijl" at bounding box center [235, 147] width 24 height 6
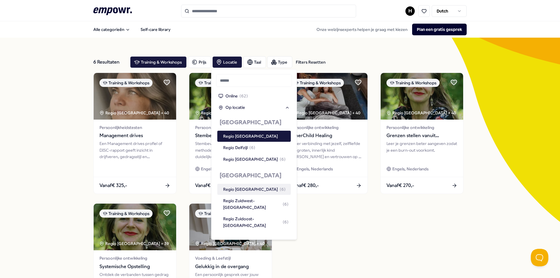
scroll to position [29, 0]
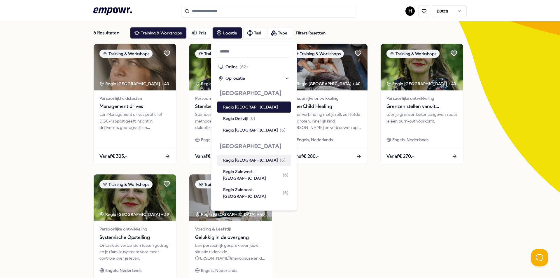
click at [328, 233] on div "Training & Workshops Regio Oost-Groningen + 40 Persoonlijkheidstesten Managemen…" at bounding box center [279, 169] width 373 height 252
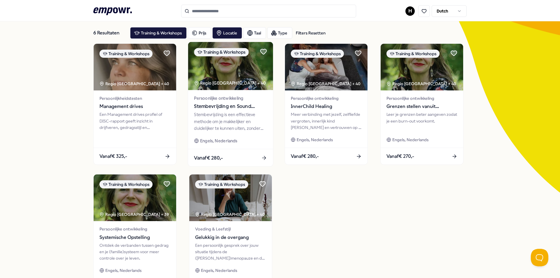
click at [231, 84] on div "Regio Oost-Groningen + 40" at bounding box center [230, 83] width 72 height 7
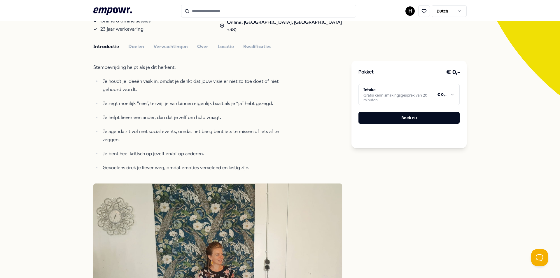
scroll to position [78, 0]
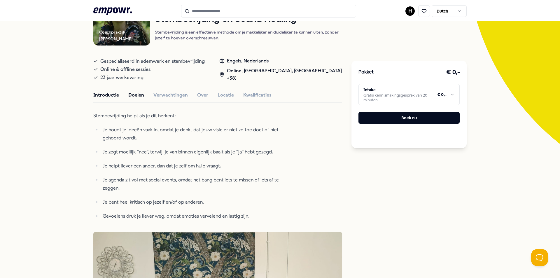
click at [135, 95] on button "Doelen" at bounding box center [136, 95] width 16 height 8
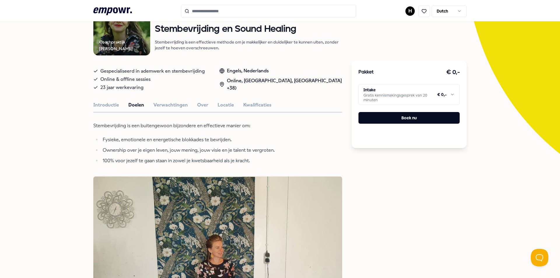
scroll to position [10, 0]
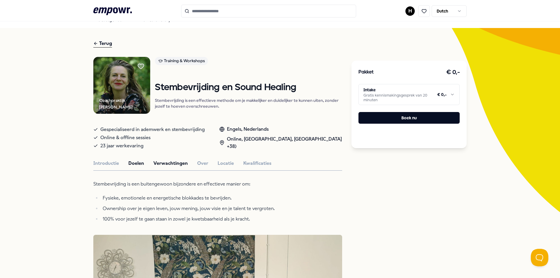
click at [166, 162] on button "Verwachtingen" at bounding box center [170, 163] width 34 height 8
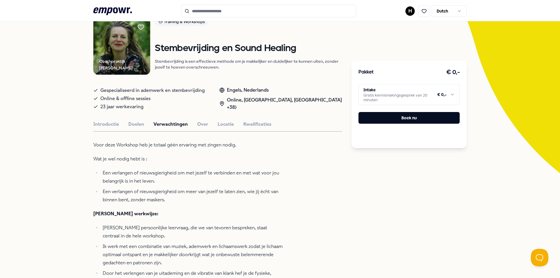
scroll to position [0, 0]
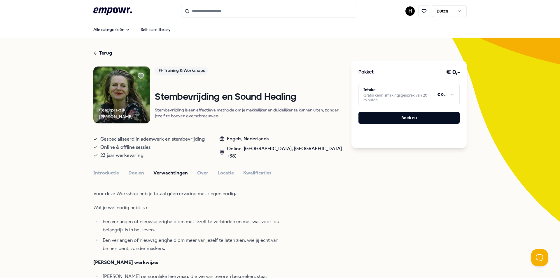
click at [93, 53] on icon at bounding box center [95, 53] width 5 height 7
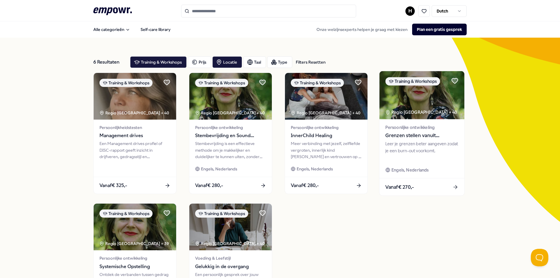
click at [400, 101] on img at bounding box center [421, 95] width 85 height 48
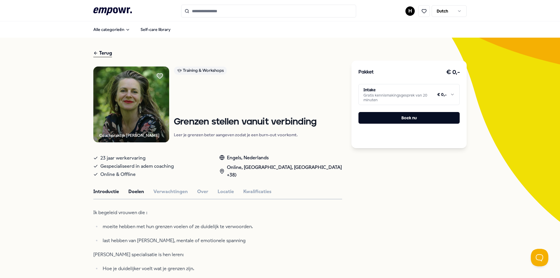
click at [130, 193] on button "Doelen" at bounding box center [136, 192] width 16 height 8
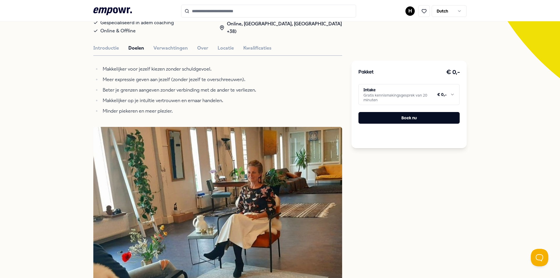
scroll to position [46, 0]
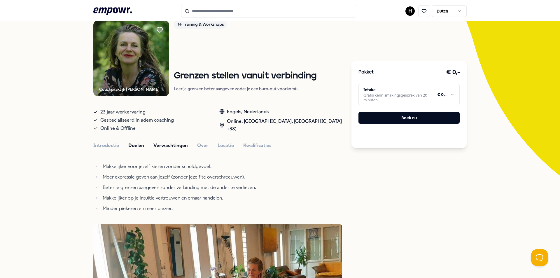
click at [177, 145] on button "Verwachtingen" at bounding box center [170, 146] width 34 height 8
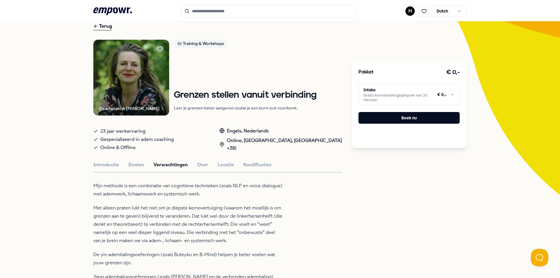
scroll to position [0, 0]
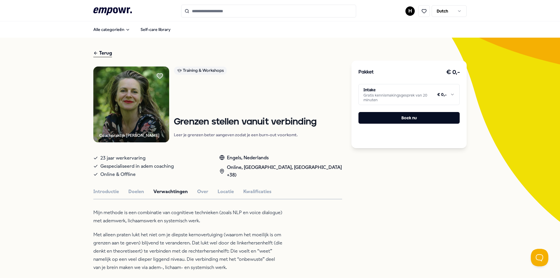
click at [105, 55] on div "Terug" at bounding box center [102, 53] width 19 height 8
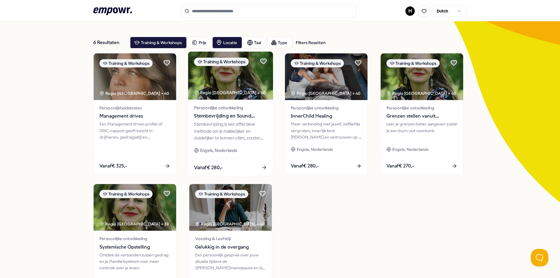
scroll to position [29, 0]
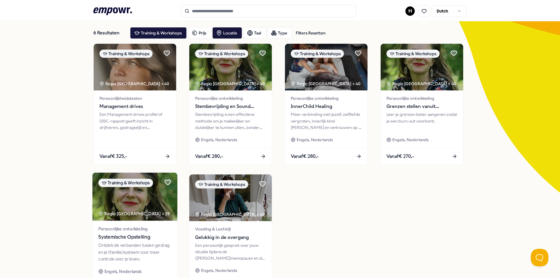
click at [154, 202] on img at bounding box center [134, 197] width 85 height 48
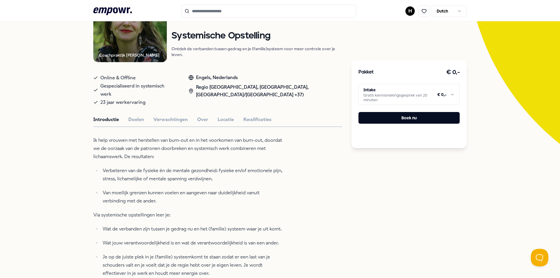
scroll to position [87, 0]
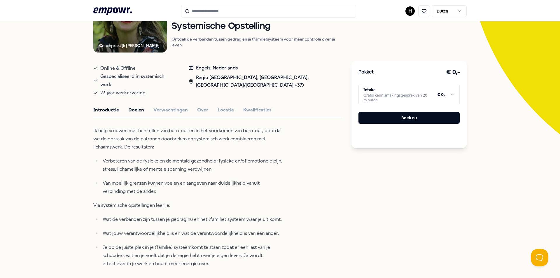
click at [134, 106] on button "Doelen" at bounding box center [136, 110] width 16 height 8
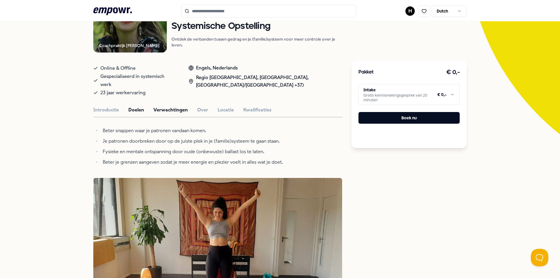
click at [170, 106] on button "Verwachtingen" at bounding box center [170, 110] width 34 height 8
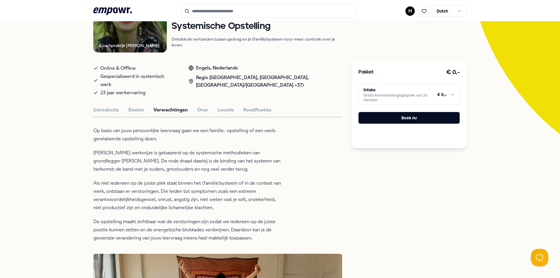
scroll to position [78, 0]
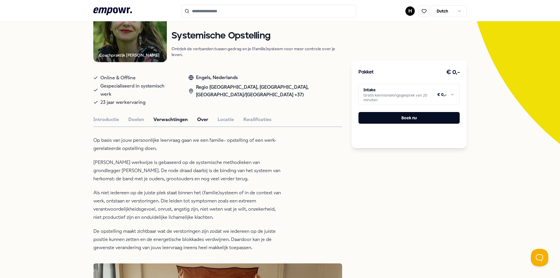
click at [198, 116] on button "Over" at bounding box center [202, 120] width 11 height 8
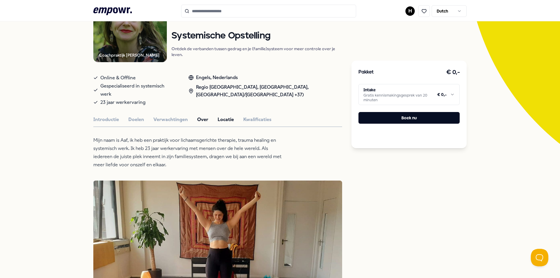
click at [221, 116] on button "Locatie" at bounding box center [225, 120] width 16 height 8
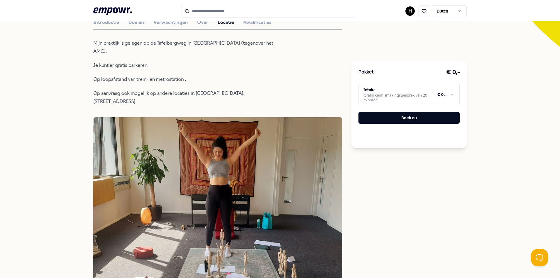
scroll to position [117, 0]
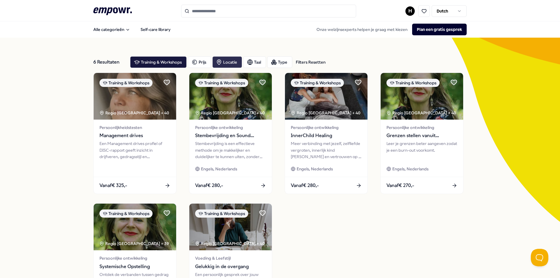
click at [224, 64] on div "Locatie" at bounding box center [227, 62] width 30 height 12
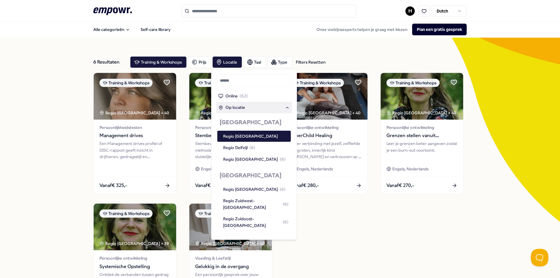
click at [237, 106] on span "Op locatie" at bounding box center [235, 107] width 20 height 6
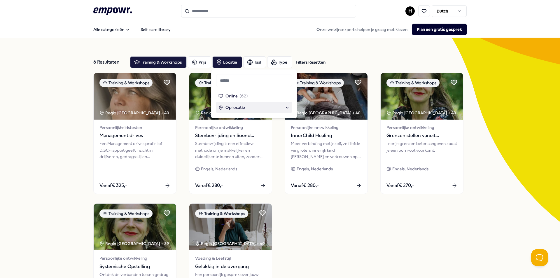
click at [264, 107] on div "Op locatie" at bounding box center [253, 107] width 71 height 6
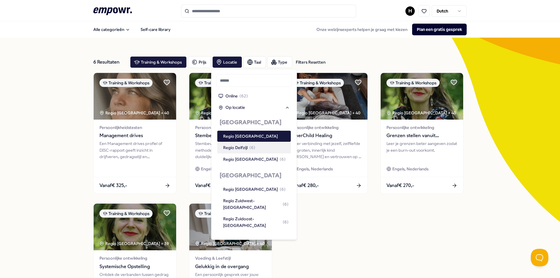
click at [256, 147] on div "Regio Delfzijl ( 6 )" at bounding box center [255, 147] width 65 height 6
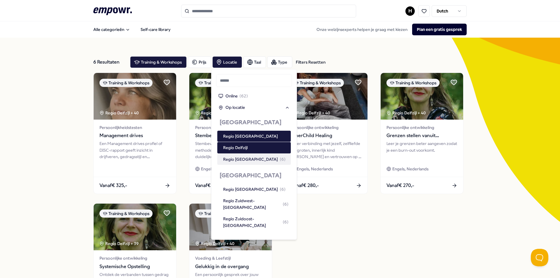
click at [320, 209] on div "Training & Workshops Regio Delfzijl + 40 Persoonlijkheidstesten Management driv…" at bounding box center [279, 199] width 373 height 252
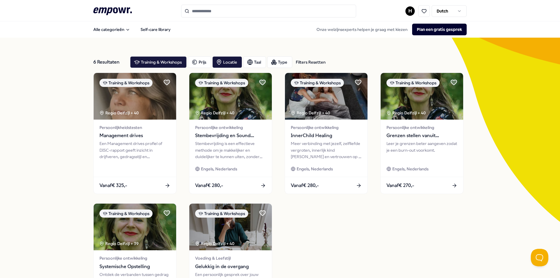
click at [226, 11] on input "Search for products, categories or subcategories" at bounding box center [268, 11] width 175 height 13
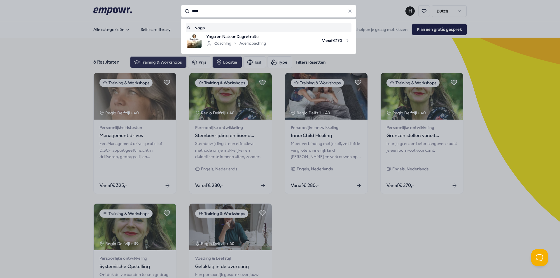
type input "****"
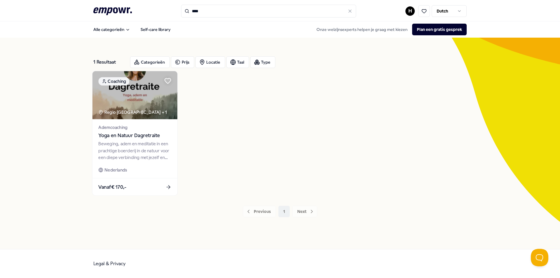
click at [155, 106] on img at bounding box center [134, 95] width 85 height 48
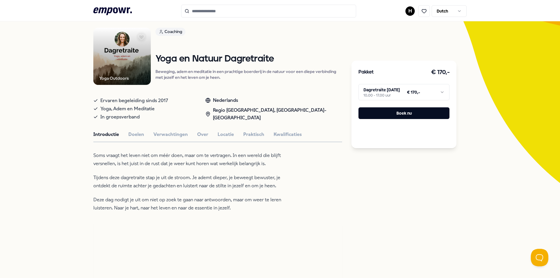
scroll to position [20, 0]
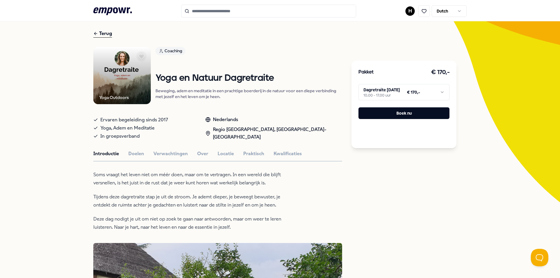
click at [249, 10] on input "Search for products, categories or subcategories" at bounding box center [268, 11] width 175 height 13
click at [224, 12] on input "Search for products, categories or subcategories" at bounding box center [268, 11] width 175 height 13
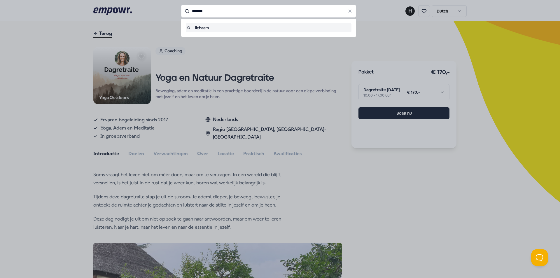
type input "*******"
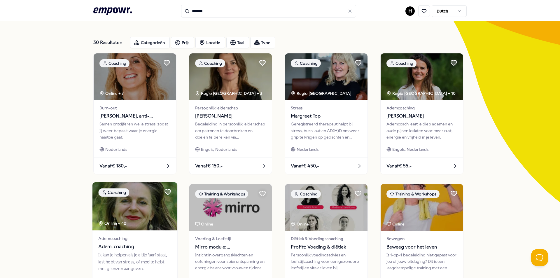
scroll to position [39, 0]
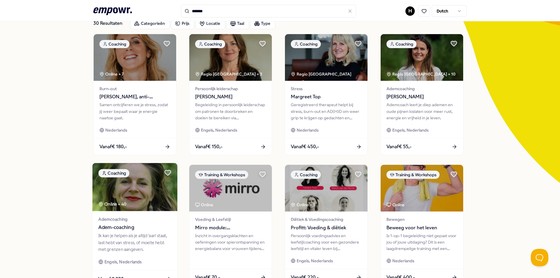
click at [142, 179] on img at bounding box center [134, 187] width 85 height 48
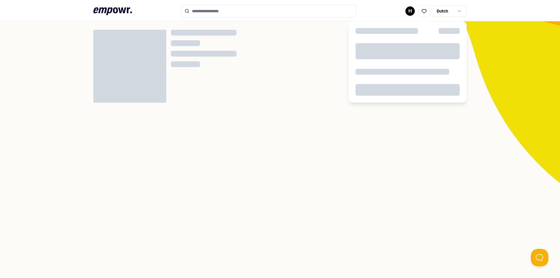
scroll to position [38, 0]
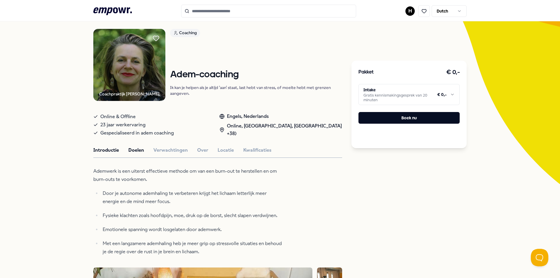
click at [135, 151] on button "Doelen" at bounding box center [136, 150] width 16 height 8
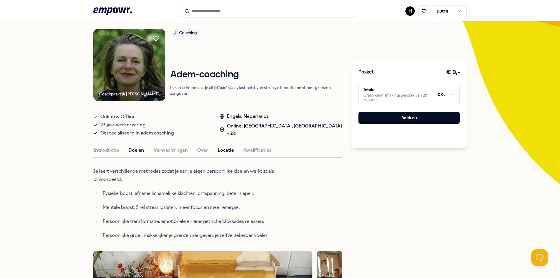
click at [217, 150] on button "Locatie" at bounding box center [225, 150] width 16 height 8
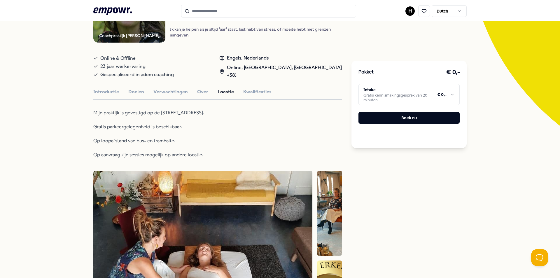
scroll to position [0, 0]
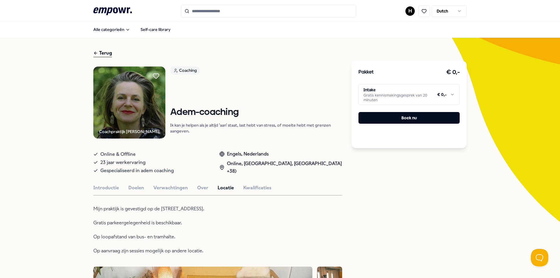
click at [230, 10] on input "Search for products, categories or subcategories" at bounding box center [268, 11] width 175 height 13
click at [237, 16] on input "Search for products, categories or subcategories" at bounding box center [268, 11] width 175 height 13
drag, startPoint x: 233, startPoint y: 10, endPoint x: 205, endPoint y: 15, distance: 27.7
click at [232, 10] on input "Search for products, categories or subcategories" at bounding box center [268, 11] width 175 height 13
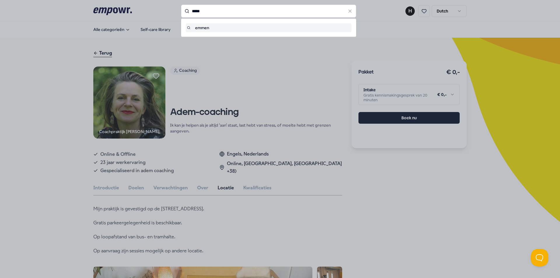
type input "*****"
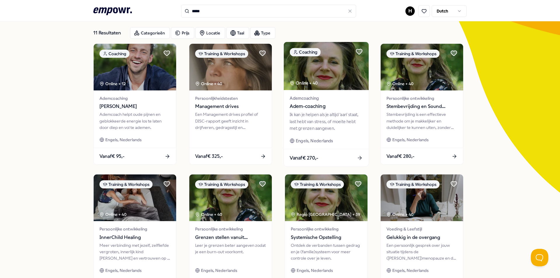
scroll to position [39, 0]
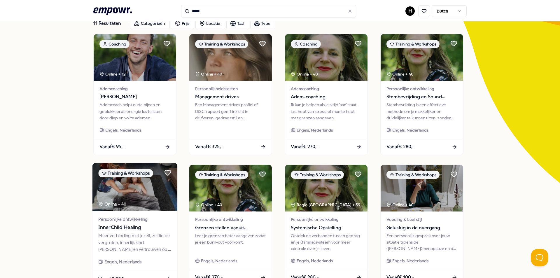
click at [133, 185] on img at bounding box center [134, 187] width 85 height 48
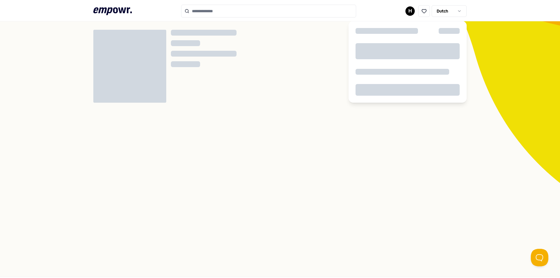
scroll to position [38, 0]
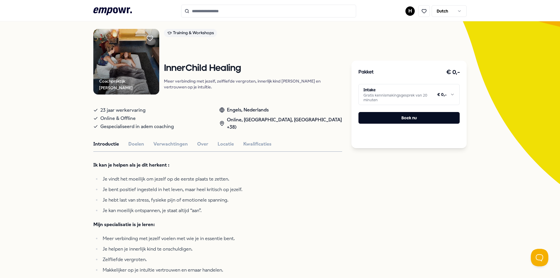
click at [384, 93] on html ".empowr-logo_svg__cls-1{fill:#03032f} H Dutch Alle categorieën Self-care librar…" at bounding box center [280, 139] width 560 height 278
click at [312, 128] on html ".empowr-logo_svg__cls-1{fill:#03032f} H Dutch Alle categorieën Self-care librar…" at bounding box center [280, 139] width 560 height 278
click at [223, 124] on circle at bounding box center [221, 122] width 1 height 1
click at [224, 126] on icon at bounding box center [221, 123] width 5 height 5
click at [222, 148] on button "Locatie" at bounding box center [225, 144] width 16 height 8
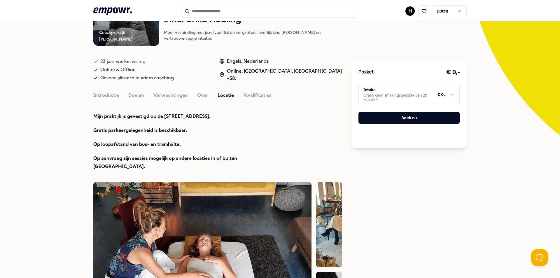
scroll to position [18, 0]
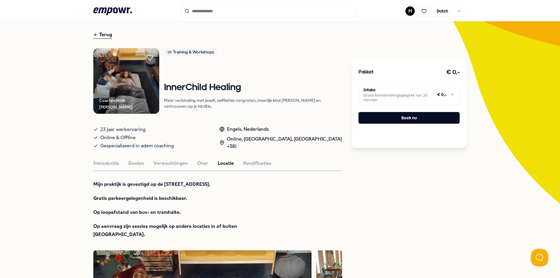
click at [224, 145] on icon at bounding box center [221, 142] width 5 height 5
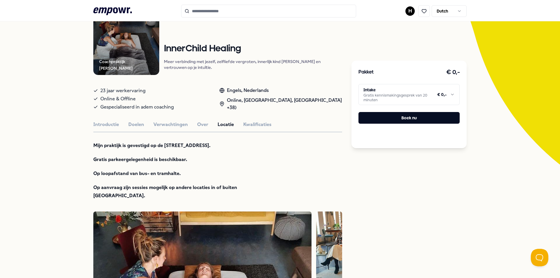
scroll to position [0, 0]
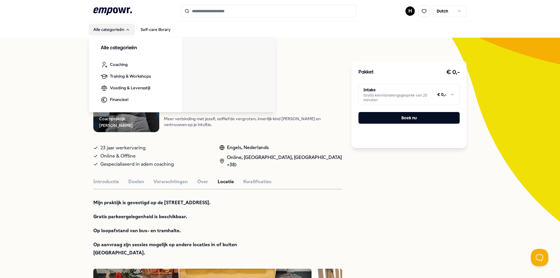
click at [96, 29] on button "Alle categorieën" at bounding box center [112, 30] width 46 height 12
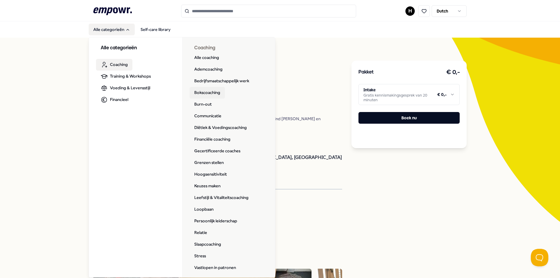
click at [202, 93] on link "Bokscoaching" at bounding box center [206, 93] width 35 height 12
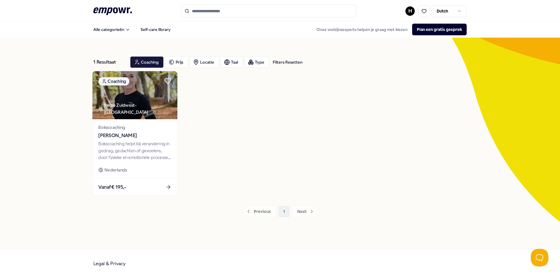
click at [133, 112] on div "Regio Zuidwest-Friesland" at bounding box center [137, 108] width 79 height 13
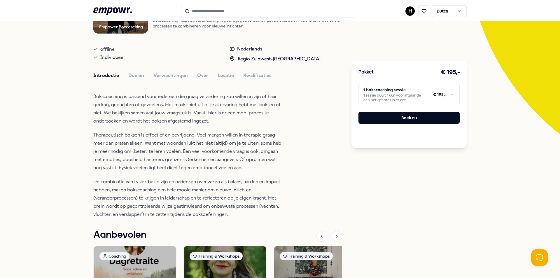
scroll to position [49, 0]
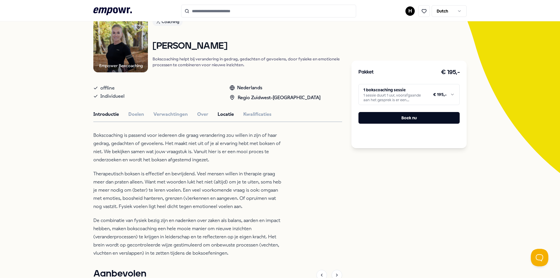
click at [222, 116] on button "Locatie" at bounding box center [225, 114] width 16 height 8
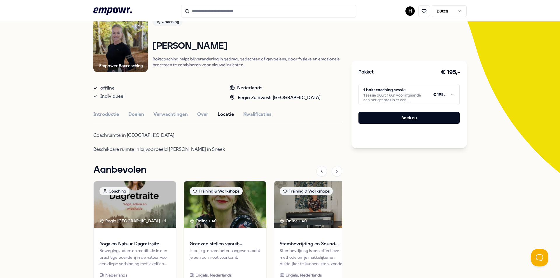
scroll to position [0, 0]
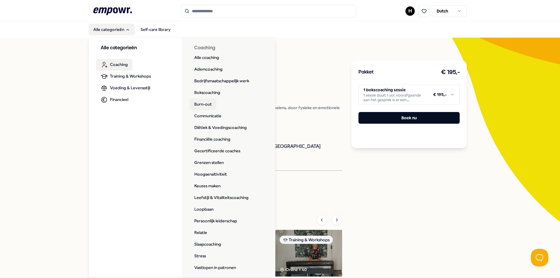
click at [202, 106] on link "Burn-out" at bounding box center [202, 105] width 27 height 12
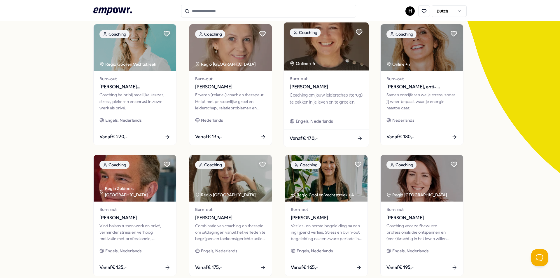
scroll to position [58, 0]
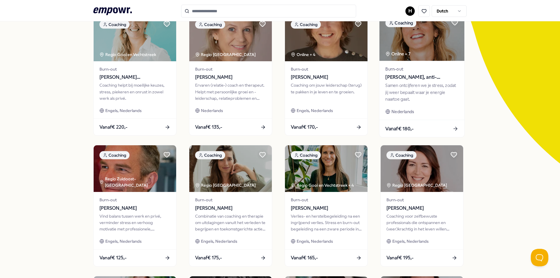
click at [441, 51] on img at bounding box center [421, 37] width 85 height 48
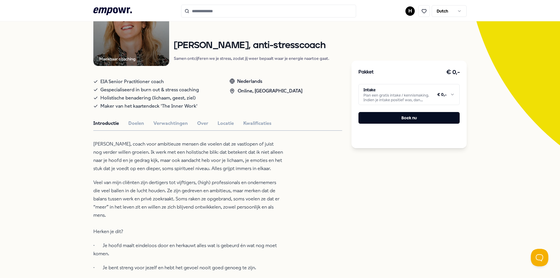
scroll to position [106, 0]
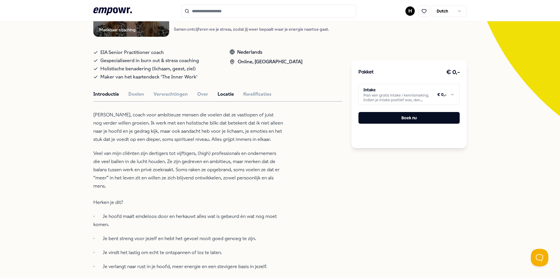
click at [218, 96] on button "Locatie" at bounding box center [225, 94] width 16 height 8
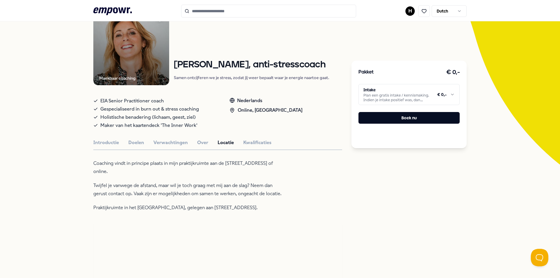
scroll to position [0, 0]
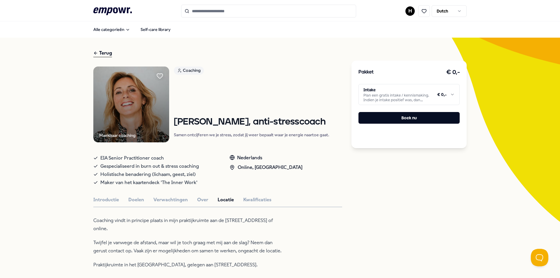
click at [98, 54] on div "Terug" at bounding box center [102, 53] width 19 height 8
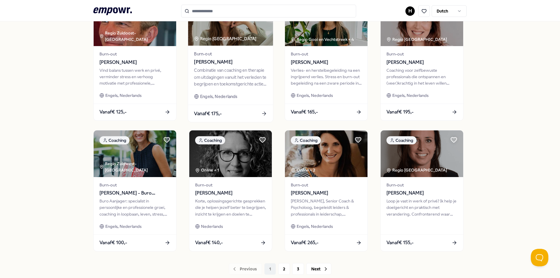
scroll to position [233, 0]
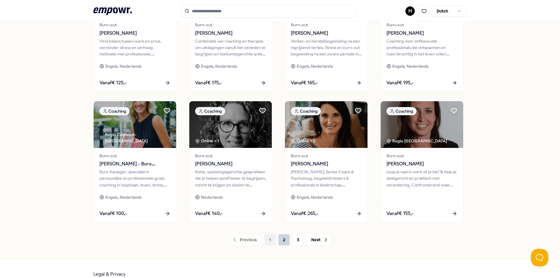
click at [283, 239] on button "2" at bounding box center [284, 240] width 12 height 12
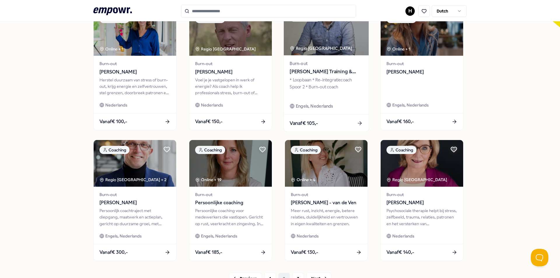
scroll to position [233, 0]
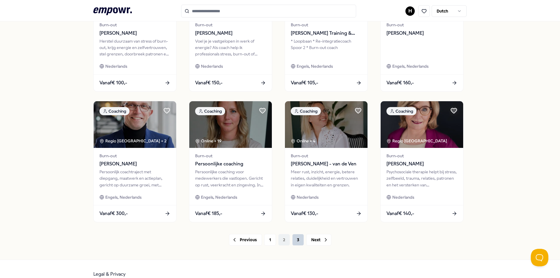
click at [293, 240] on button "3" at bounding box center [298, 240] width 12 height 12
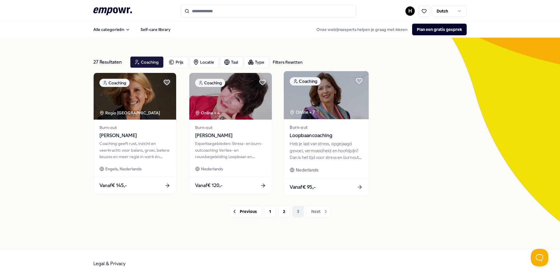
click at [320, 108] on img at bounding box center [326, 95] width 85 height 48
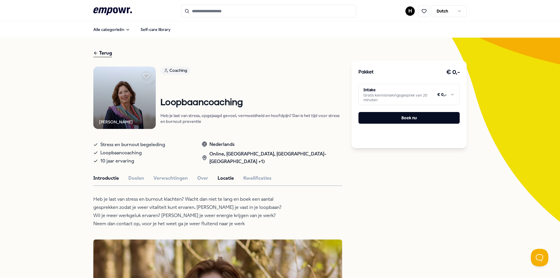
click at [217, 178] on button "Locatie" at bounding box center [225, 178] width 16 height 8
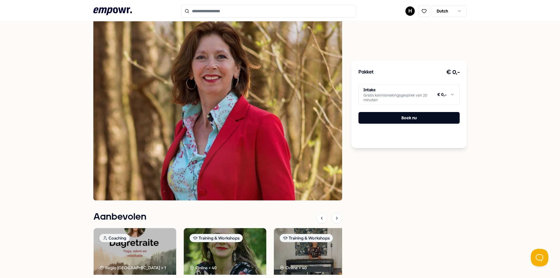
scroll to position [146, 0]
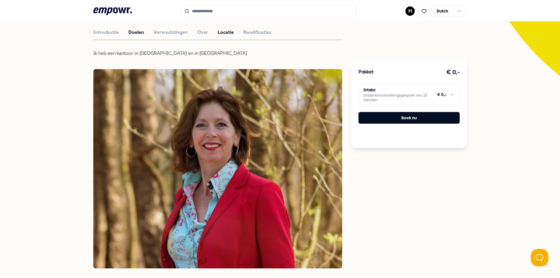
click at [130, 34] on button "Doelen" at bounding box center [136, 33] width 16 height 8
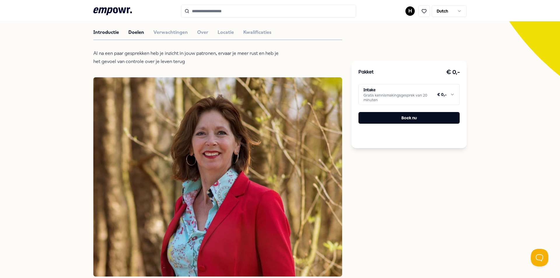
click at [96, 32] on button "Introductie" at bounding box center [106, 33] width 26 height 8
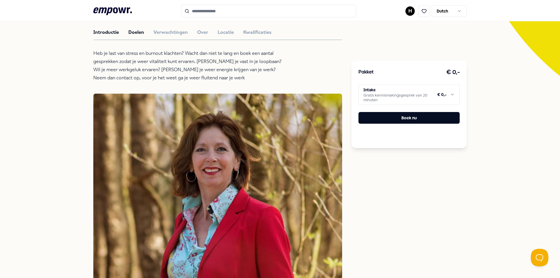
click at [140, 30] on button "Doelen" at bounding box center [136, 33] width 16 height 8
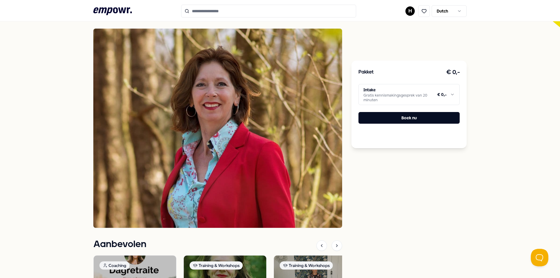
scroll to position [136, 0]
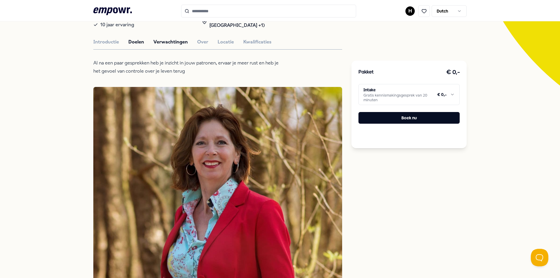
click at [157, 41] on button "Verwachtingen" at bounding box center [170, 42] width 34 height 8
click at [139, 43] on button "Doelen" at bounding box center [136, 42] width 16 height 8
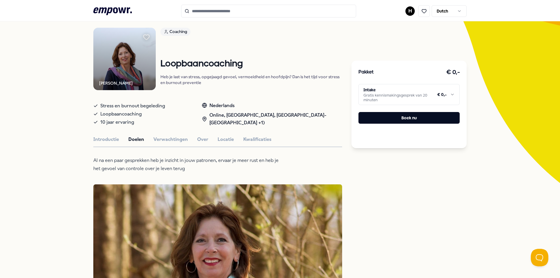
scroll to position [0, 0]
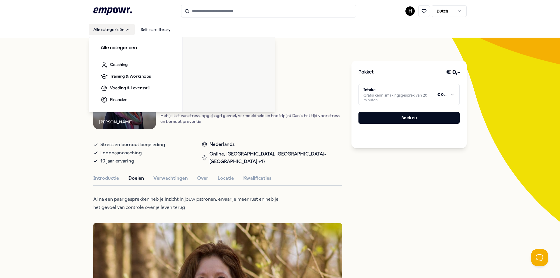
click at [106, 30] on button "Alle categorieën" at bounding box center [112, 30] width 46 height 12
click at [112, 32] on button "Alle categorieën" at bounding box center [112, 30] width 46 height 12
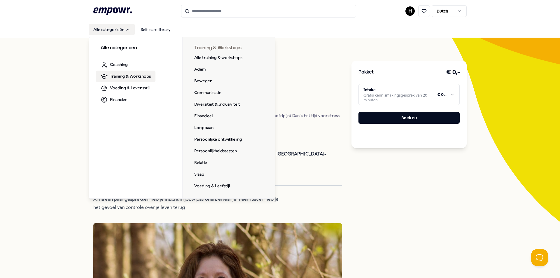
click at [124, 79] on span "Training & Workshops" at bounding box center [130, 76] width 41 height 6
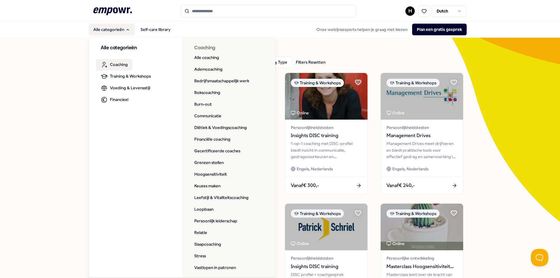
click at [118, 64] on span "Coaching" at bounding box center [119, 64] width 18 height 6
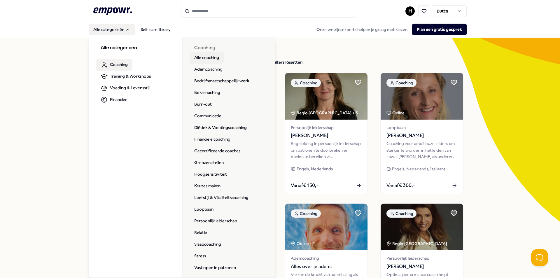
click at [197, 57] on link "Alle coaching" at bounding box center [206, 58] width 34 height 12
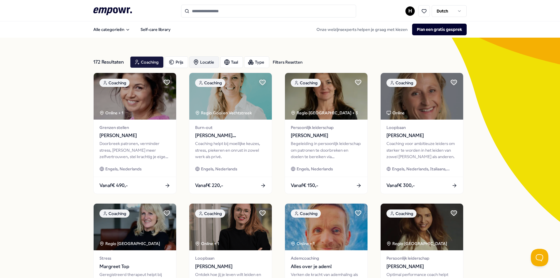
click at [208, 65] on div "Locatie" at bounding box center [204, 62] width 30 height 12
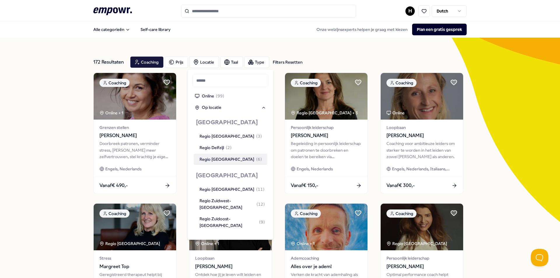
click at [218, 163] on div "Regio Groningen ( 6 )" at bounding box center [230, 159] width 73 height 11
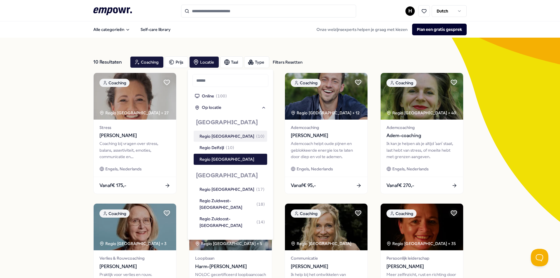
click at [227, 135] on div "Regio Oost-Groningen ( 10 )" at bounding box center [231, 136] width 65 height 6
click at [473, 189] on div "10 Resultaten Filters Resetten Coaching Prijs Locatie Taal Type Filters Resette…" at bounding box center [280, 265] width 560 height 455
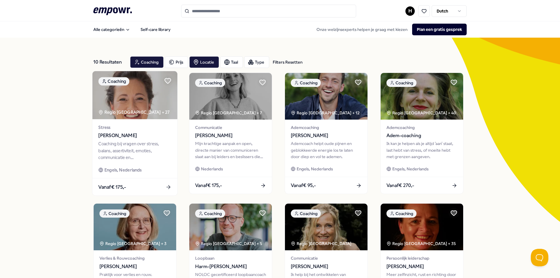
click at [122, 105] on img at bounding box center [134, 95] width 85 height 48
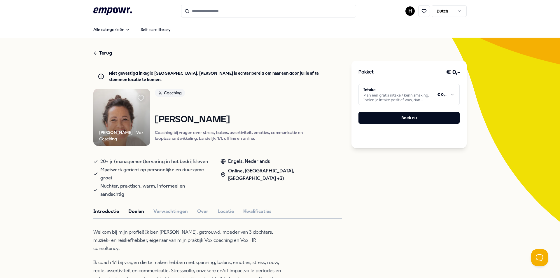
click at [135, 208] on button "Doelen" at bounding box center [136, 212] width 16 height 8
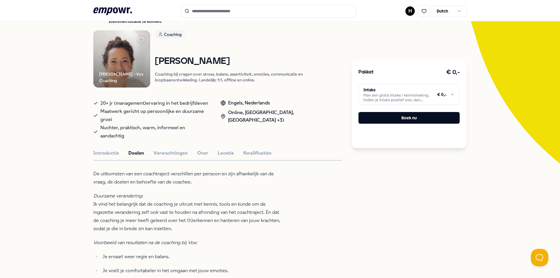
scroll to position [68, 0]
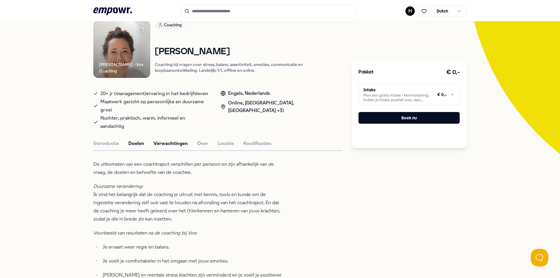
click at [168, 140] on button "Verwachtingen" at bounding box center [170, 144] width 34 height 8
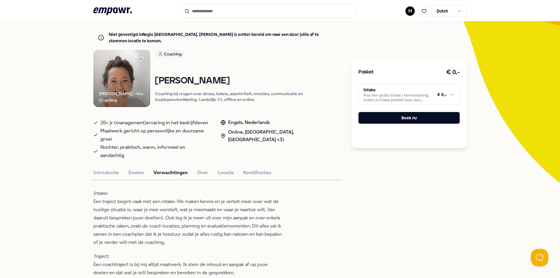
scroll to position [0, 0]
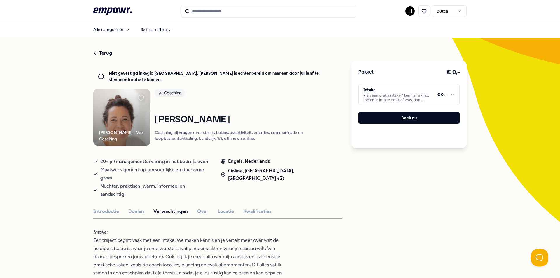
click at [103, 54] on div "Terug" at bounding box center [102, 53] width 19 height 8
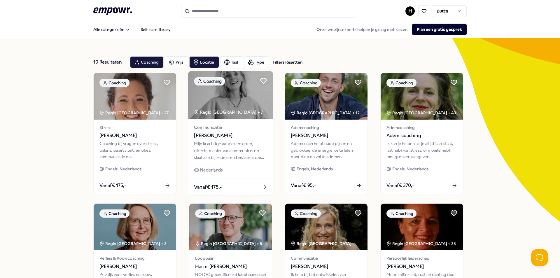
click at [224, 99] on img at bounding box center [230, 95] width 85 height 48
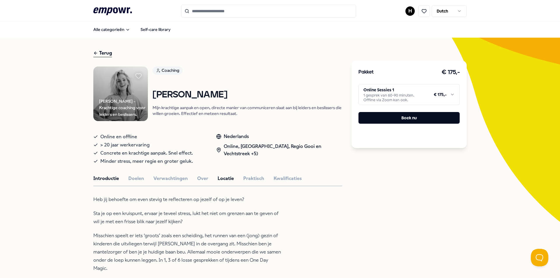
click at [222, 178] on button "Locatie" at bounding box center [225, 179] width 16 height 8
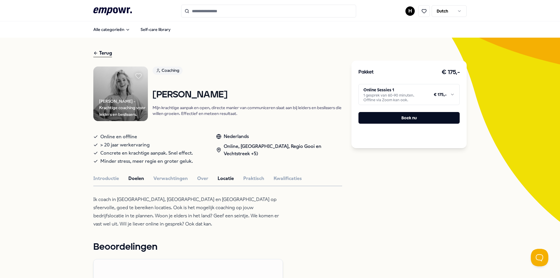
click at [131, 176] on button "Doelen" at bounding box center [136, 179] width 16 height 8
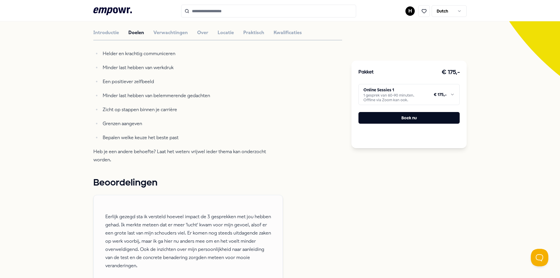
scroll to position [78, 0]
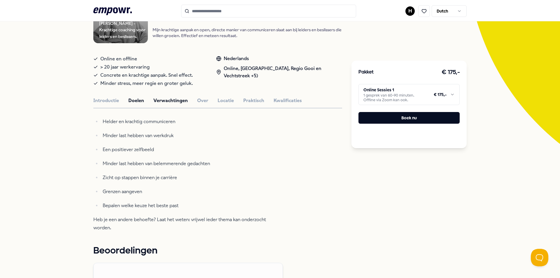
click at [166, 101] on button "Verwachtingen" at bounding box center [170, 101] width 34 height 8
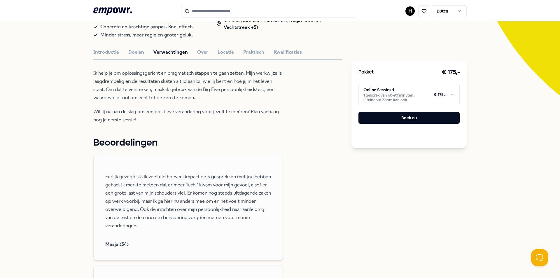
scroll to position [68, 0]
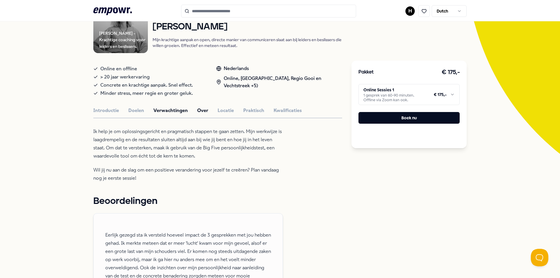
click at [198, 108] on button "Over" at bounding box center [202, 111] width 11 height 8
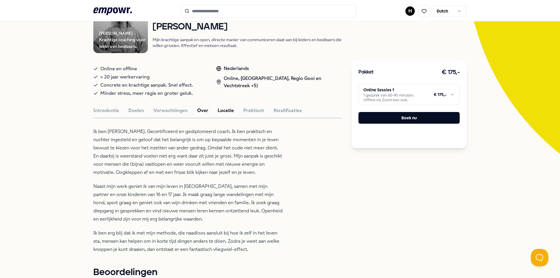
click at [224, 113] on button "Locatie" at bounding box center [225, 111] width 16 height 8
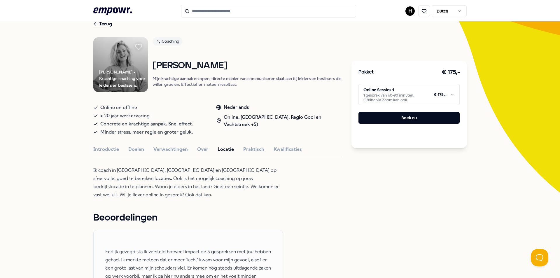
scroll to position [0, 0]
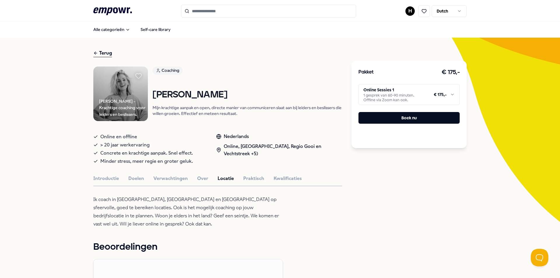
click at [110, 53] on div "Terug" at bounding box center [102, 53] width 19 height 8
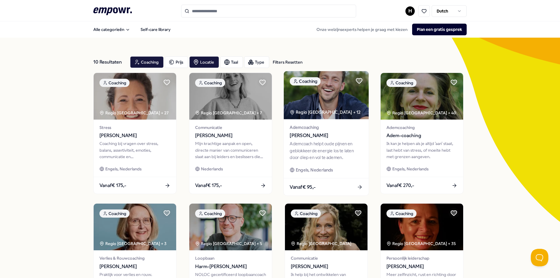
click at [330, 96] on img at bounding box center [326, 95] width 85 height 48
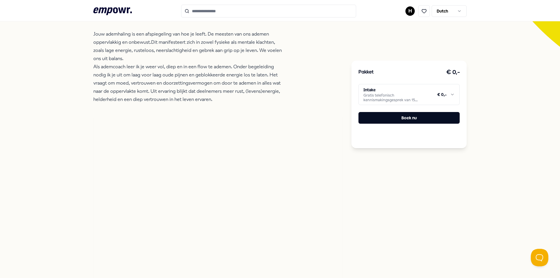
scroll to position [126, 0]
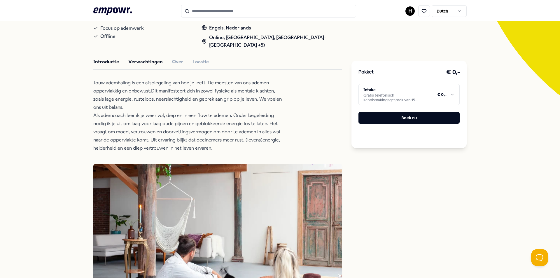
click at [144, 62] on button "Verwachtingen" at bounding box center [145, 62] width 34 height 8
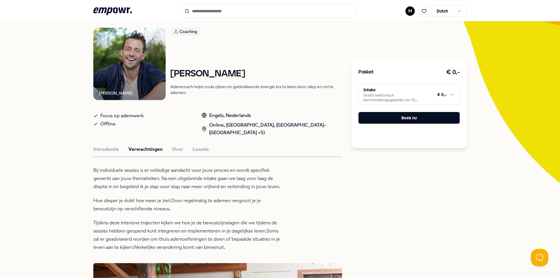
scroll to position [29, 0]
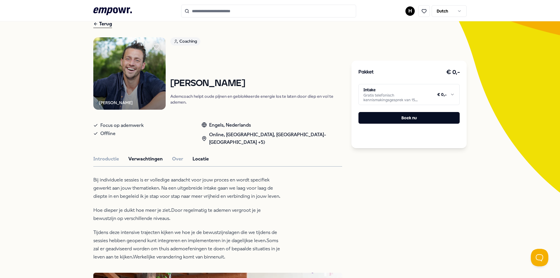
click at [192, 157] on button "Locatie" at bounding box center [200, 159] width 16 height 8
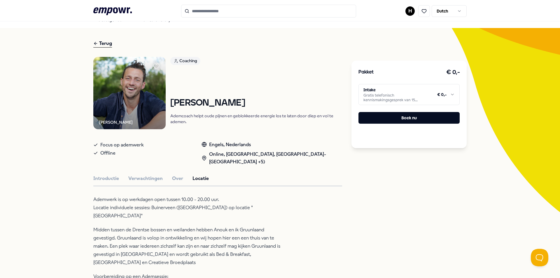
scroll to position [0, 0]
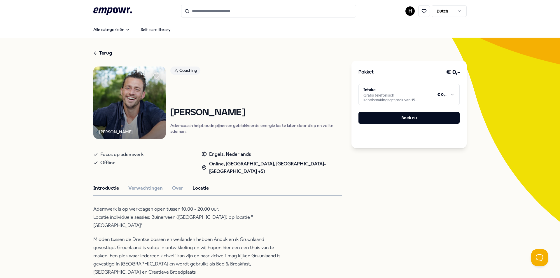
click at [101, 185] on button "Introductie" at bounding box center [106, 188] width 26 height 8
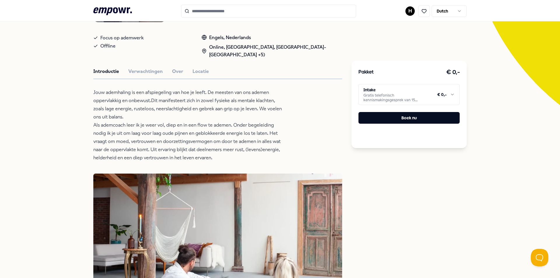
scroll to position [49, 0]
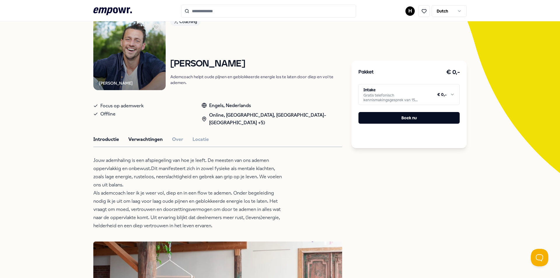
click at [150, 138] on button "Verwachtingen" at bounding box center [145, 140] width 34 height 8
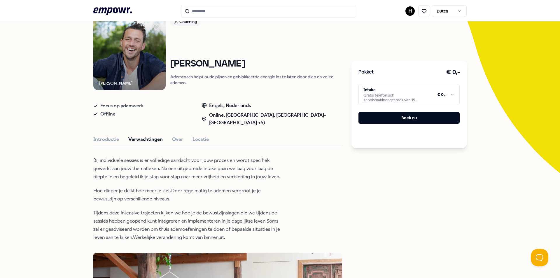
scroll to position [58, 0]
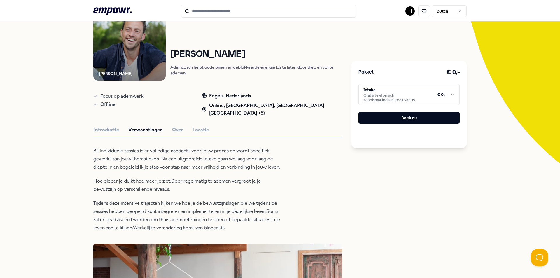
click at [404, 98] on html ".empowr-logo_svg__cls-1{fill:#03032f} H Dutch Alle categorieën Self-care librar…" at bounding box center [280, 139] width 560 height 278
click at [420, 95] on html ".empowr-logo_svg__cls-1{fill:#03032f} H Dutch Alle categorieën Self-care librar…" at bounding box center [280, 139] width 560 height 278
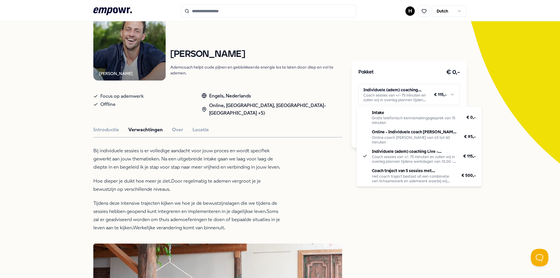
click at [418, 99] on html ".empowr-logo_svg__cls-1{fill:#03032f} H Dutch Alle categorieën Self-care librar…" at bounding box center [280, 139] width 560 height 278
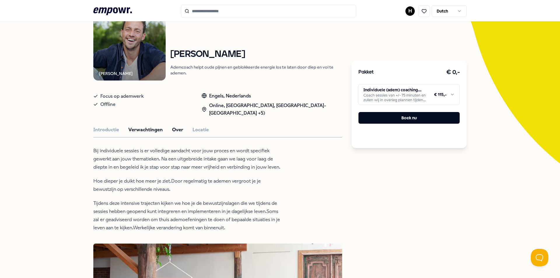
click at [176, 131] on button "Over" at bounding box center [177, 130] width 11 height 8
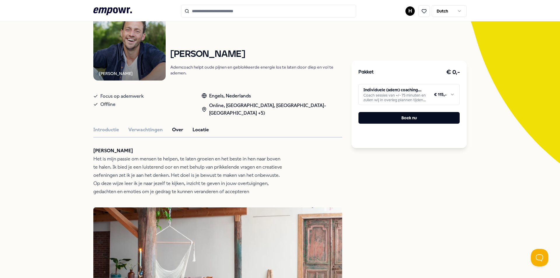
click at [196, 131] on button "Locatie" at bounding box center [200, 130] width 16 height 8
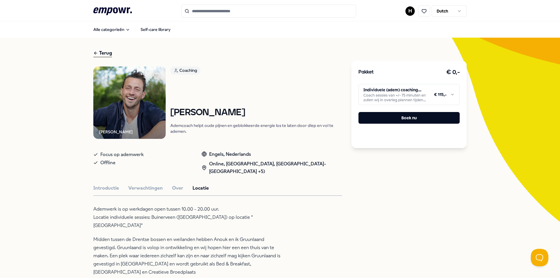
scroll to position [20, 0]
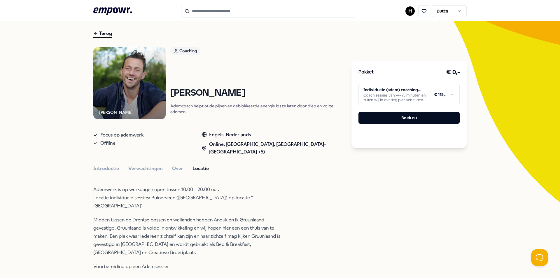
click at [370, 101] on html ".empowr-logo_svg__cls-1{fill:#03032f} H Dutch Alle categorieën Self-care librar…" at bounding box center [280, 139] width 560 height 278
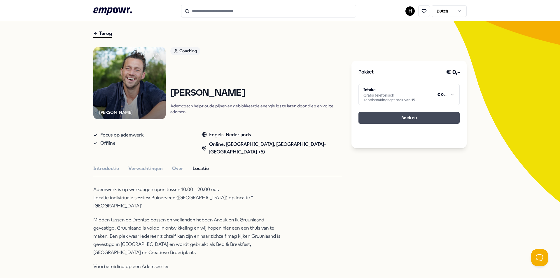
click at [400, 121] on button "Boek nu" at bounding box center [408, 118] width 101 height 12
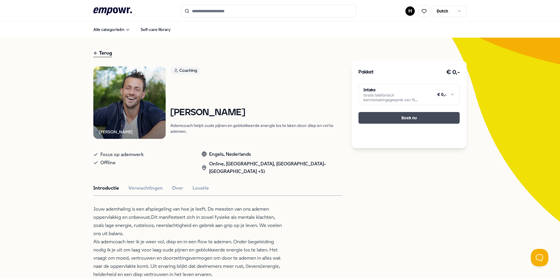
click at [383, 121] on button "Boek nu" at bounding box center [408, 118] width 101 height 12
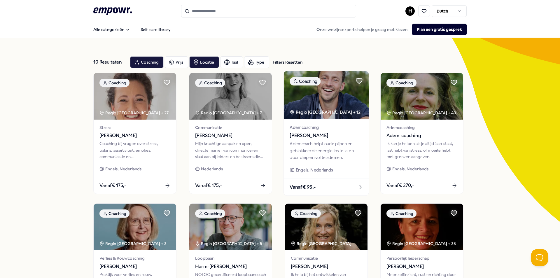
click at [301, 103] on img at bounding box center [326, 95] width 85 height 48
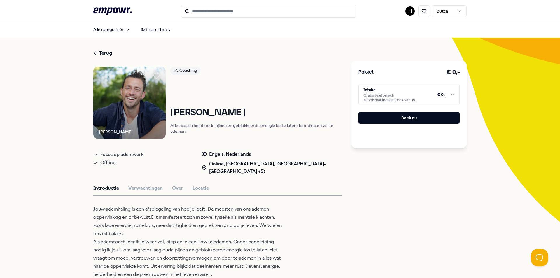
click at [452, 97] on html ".empowr-logo_svg__cls-1{fill:#03032f} H Dutch Alle categorieën Self-care librar…" at bounding box center [280, 139] width 560 height 278
click at [396, 75] on div "Pakket € 0,-" at bounding box center [408, 72] width 101 height 9
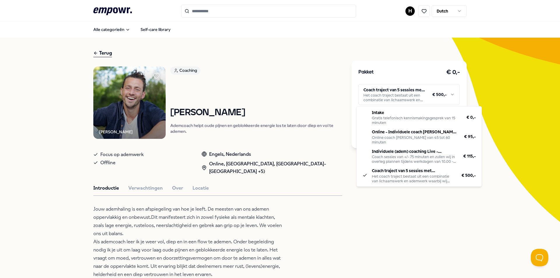
click at [379, 97] on html ".empowr-logo_svg__cls-1{fill:#03032f} H Dutch Alle categorieën Self-care librar…" at bounding box center [280, 139] width 560 height 278
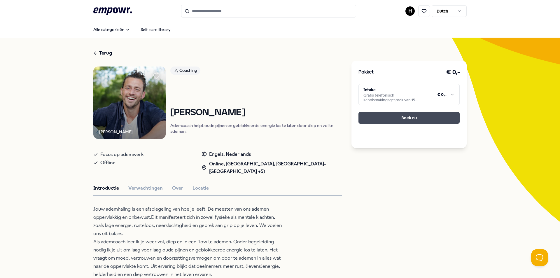
click at [426, 120] on button "Boek nu" at bounding box center [408, 118] width 101 height 12
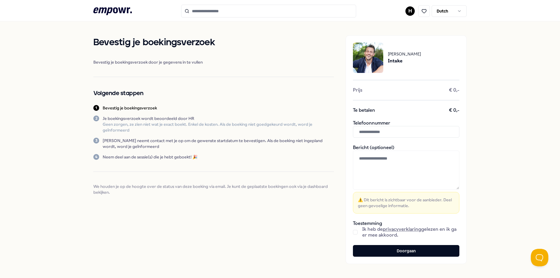
click at [396, 131] on input "text" at bounding box center [406, 132] width 106 height 12
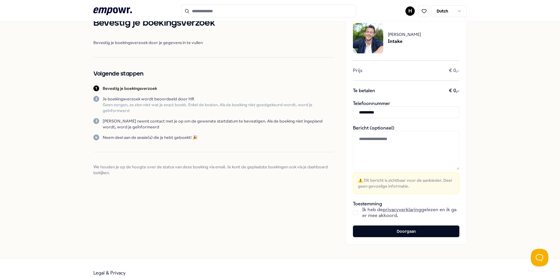
scroll to position [29, 0]
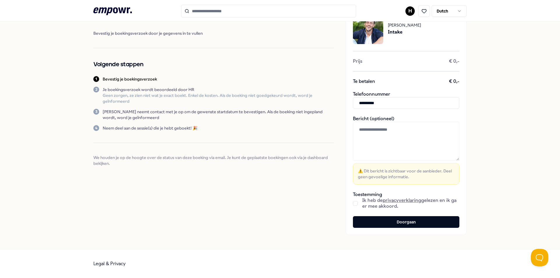
type input "**********"
click at [353, 203] on button "button" at bounding box center [355, 203] width 5 height 5
click at [398, 224] on button "Doorgaan" at bounding box center [406, 222] width 106 height 12
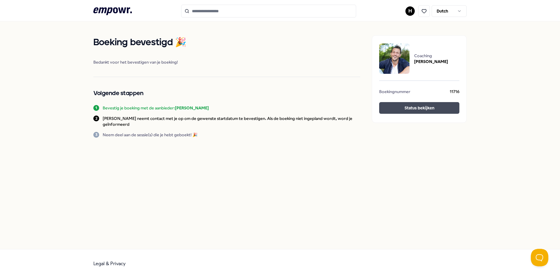
click at [407, 109] on button "Status bekijken" at bounding box center [419, 108] width 80 height 12
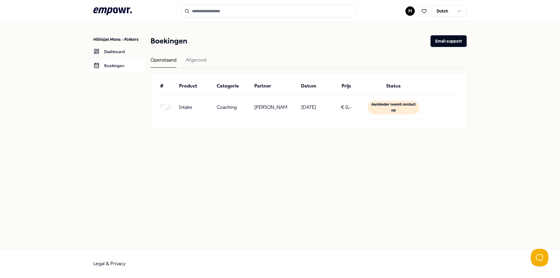
click at [411, 13] on html ".empowr-logo_svg__cls-1{fill:#03032f} H Dutch Hilliejan Moes - Folkers Dashboar…" at bounding box center [280, 139] width 560 height 278
click at [404, 82] on div "Log uit" at bounding box center [410, 83] width 58 height 17
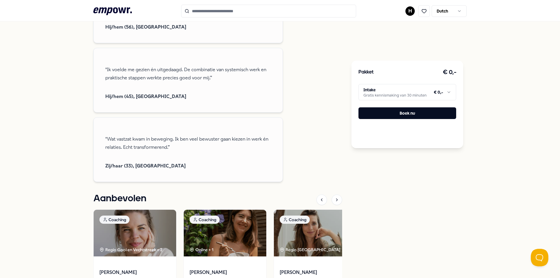
scroll to position [616, 0]
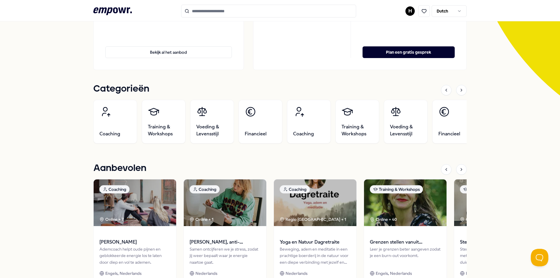
scroll to position [165, 0]
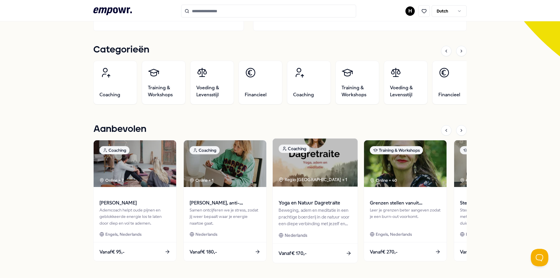
click at [329, 168] on img at bounding box center [315, 162] width 85 height 48
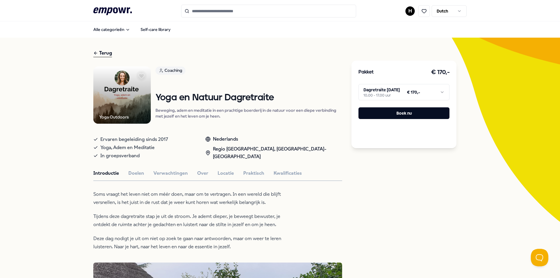
click at [407, 12] on html ".empowr-logo_svg__cls-1{fill:#03032f} H Dutch Alle categorieën Self-care librar…" at bounding box center [280, 139] width 560 height 278
click at [402, 49] on div "Boekingen" at bounding box center [408, 47] width 58 height 17
